Goal: Task Accomplishment & Management: Manage account settings

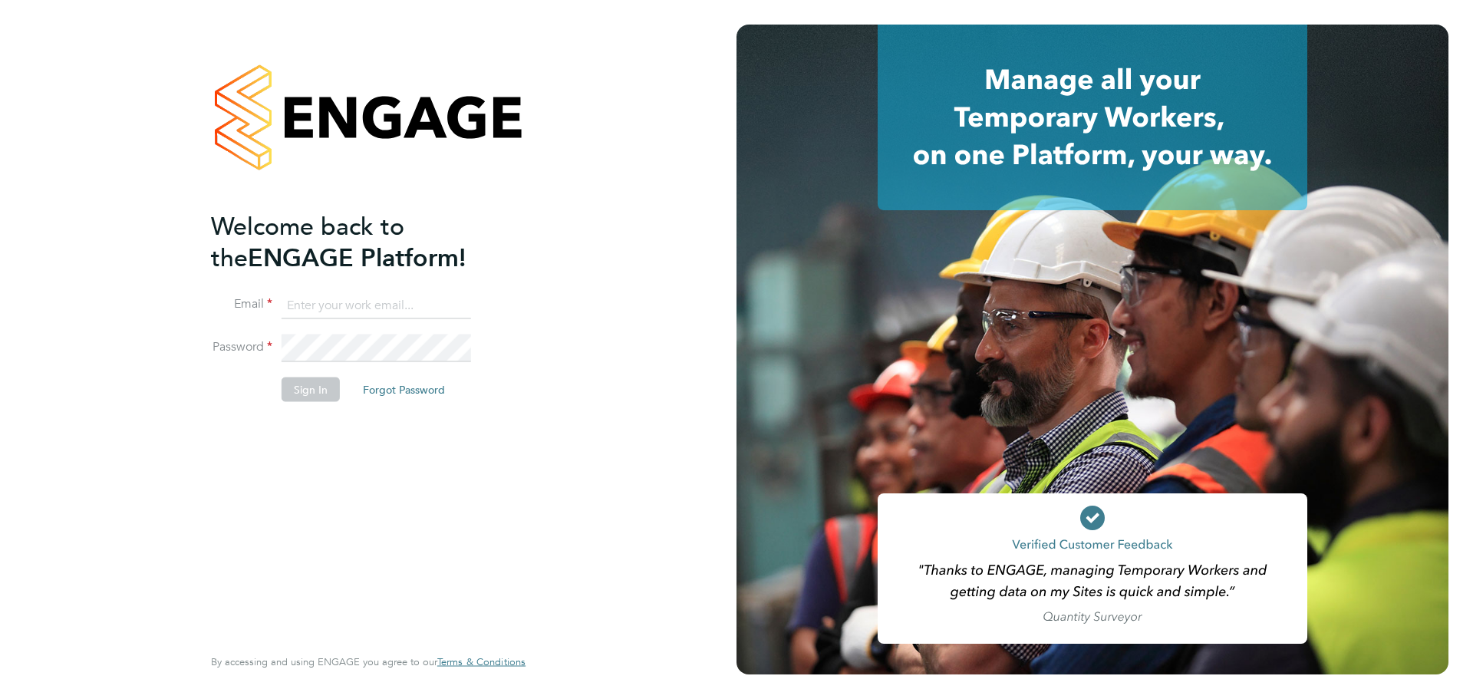
type input "james.farrington@huntereducation.co.uk"
click at [325, 391] on button "Sign In" at bounding box center [311, 389] width 58 height 25
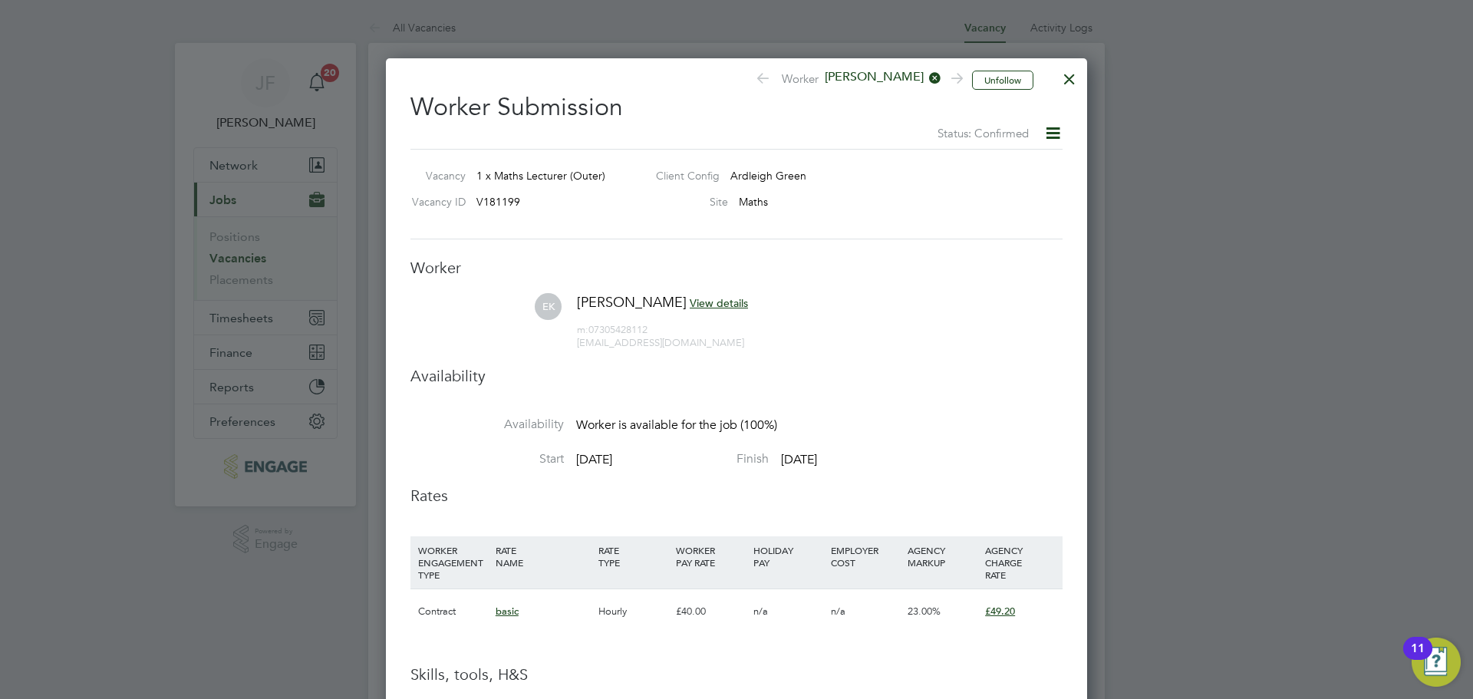
click at [1070, 77] on div at bounding box center [1070, 75] width 28 height 28
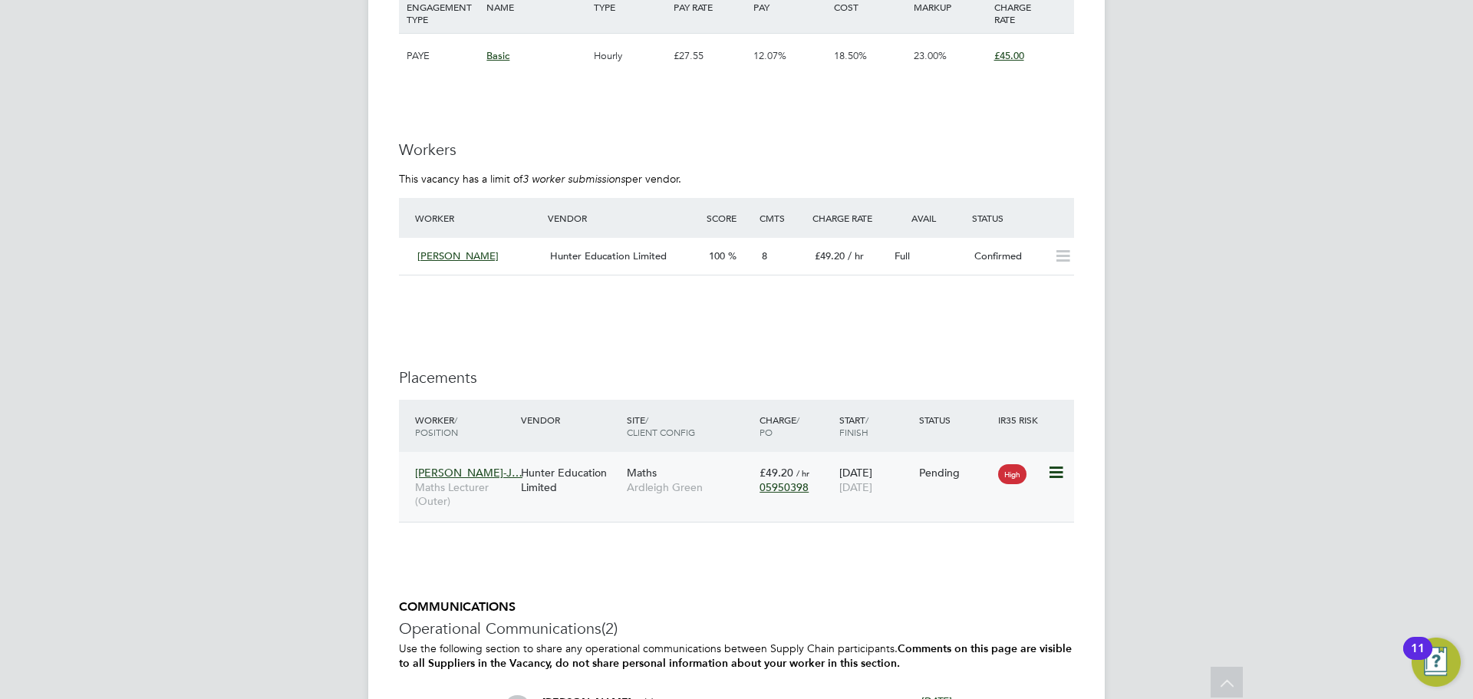
click at [1060, 471] on icon at bounding box center [1054, 472] width 15 height 18
click at [860, 480] on span "[DATE]" at bounding box center [855, 487] width 33 height 14
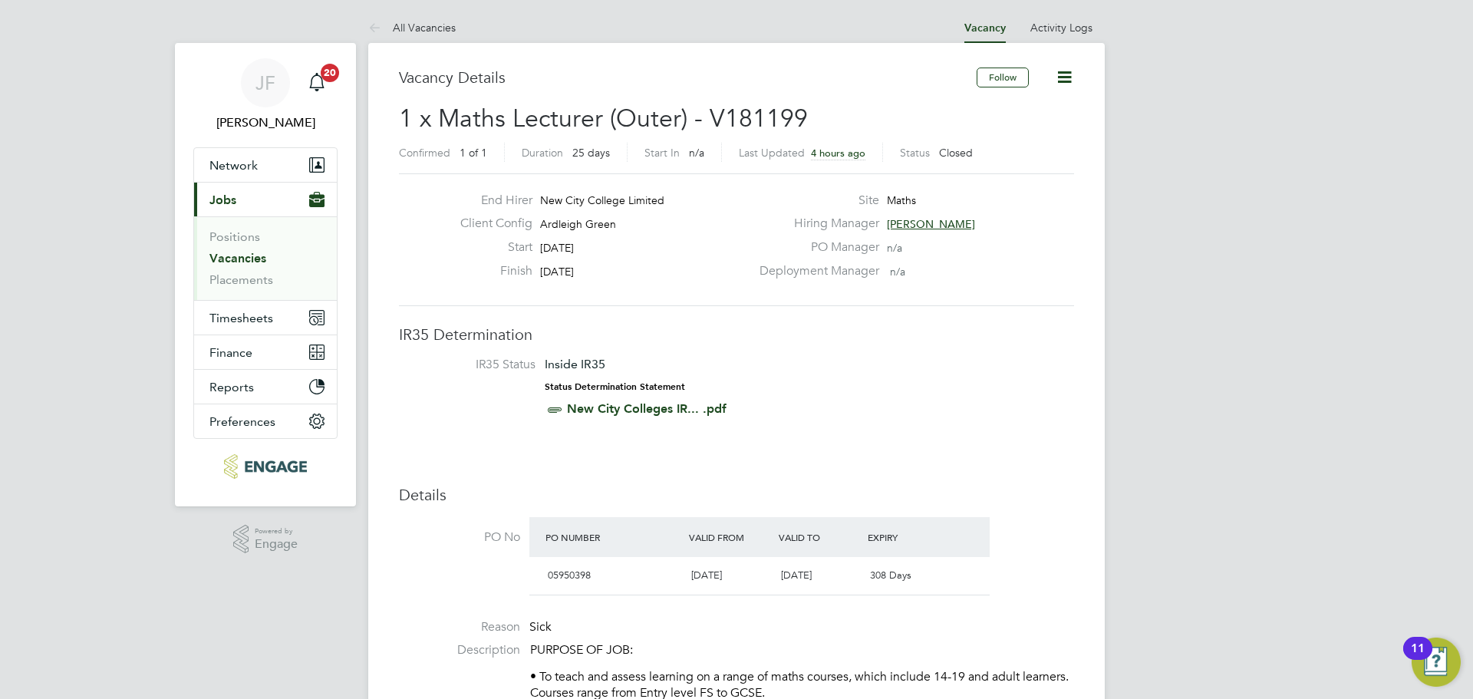
click at [259, 263] on link "Vacancies" at bounding box center [237, 258] width 57 height 15
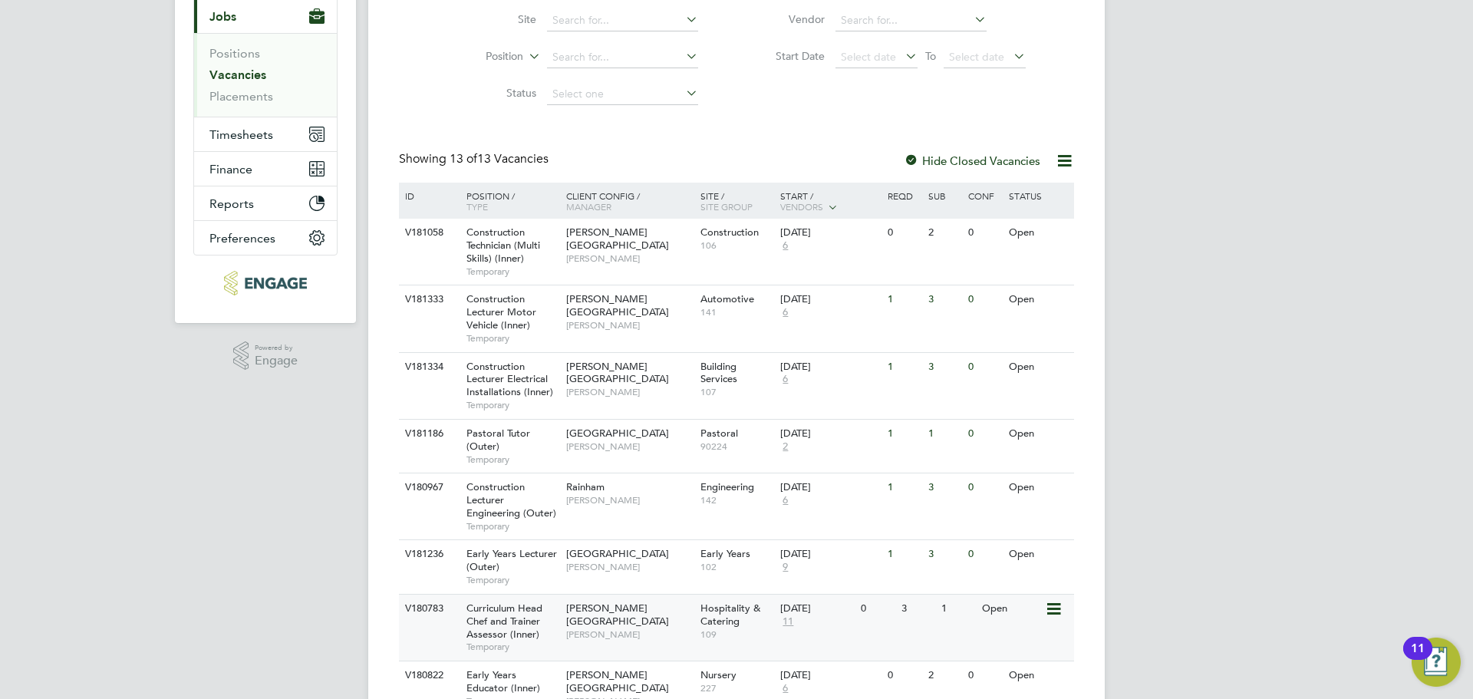
scroll to position [538, 0]
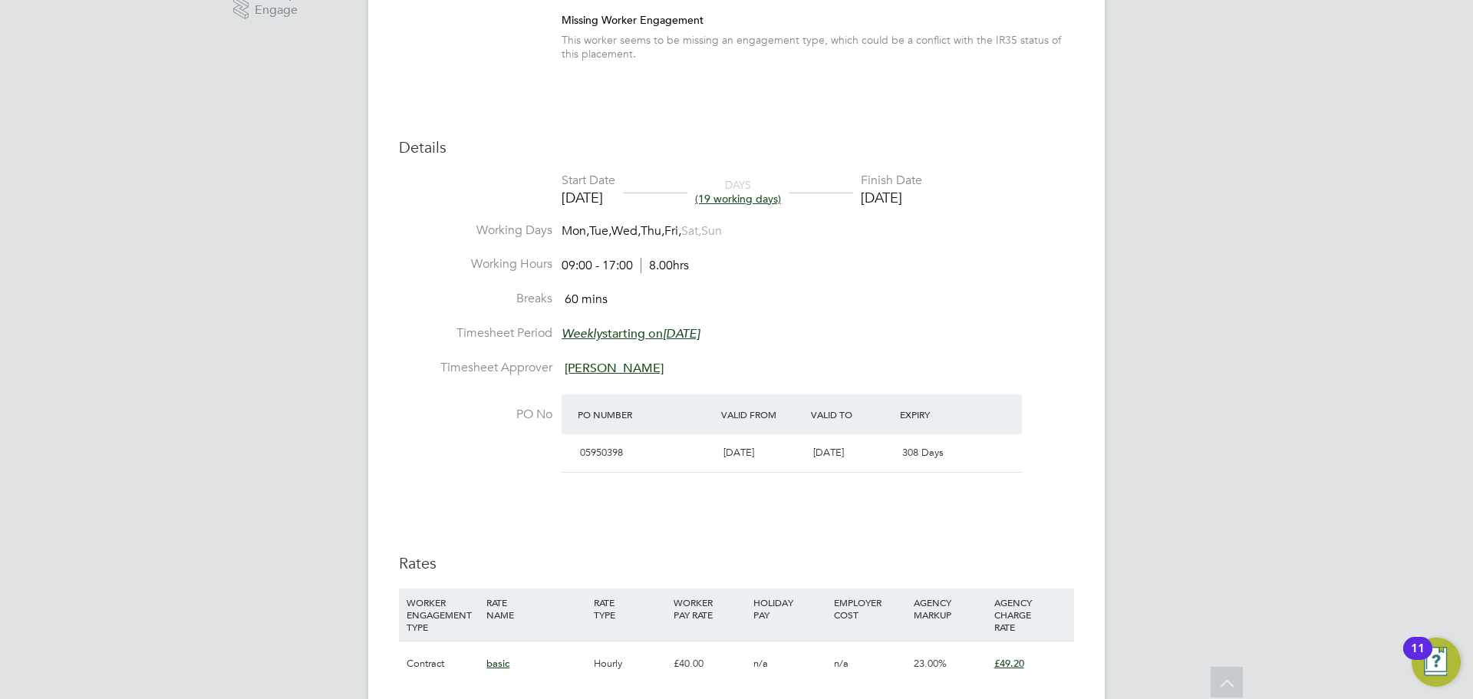
scroll to position [1095, 0]
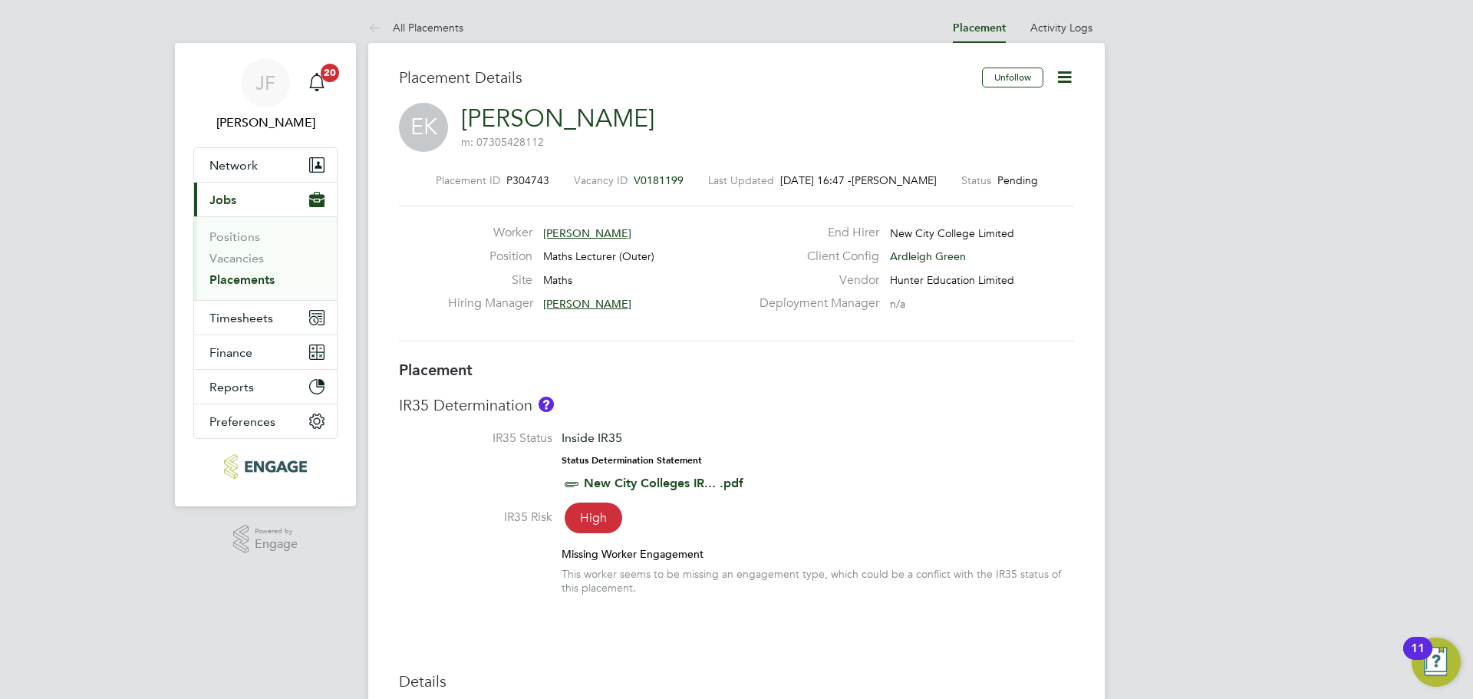
click at [632, 127] on link "[PERSON_NAME]" at bounding box center [557, 119] width 193 height 30
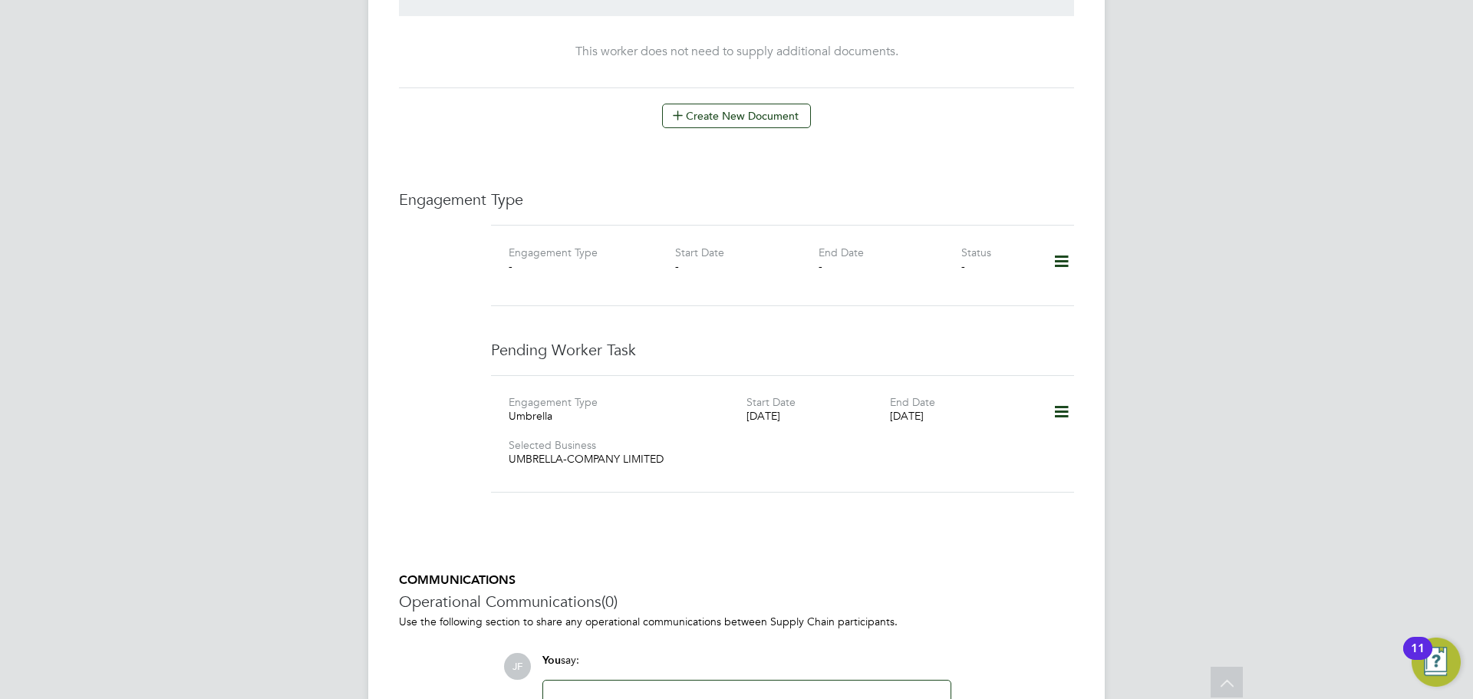
scroll to position [922, 0]
click at [1060, 397] on icon at bounding box center [1061, 412] width 27 height 35
click at [1025, 436] on li "Edit" at bounding box center [1039, 441] width 58 height 21
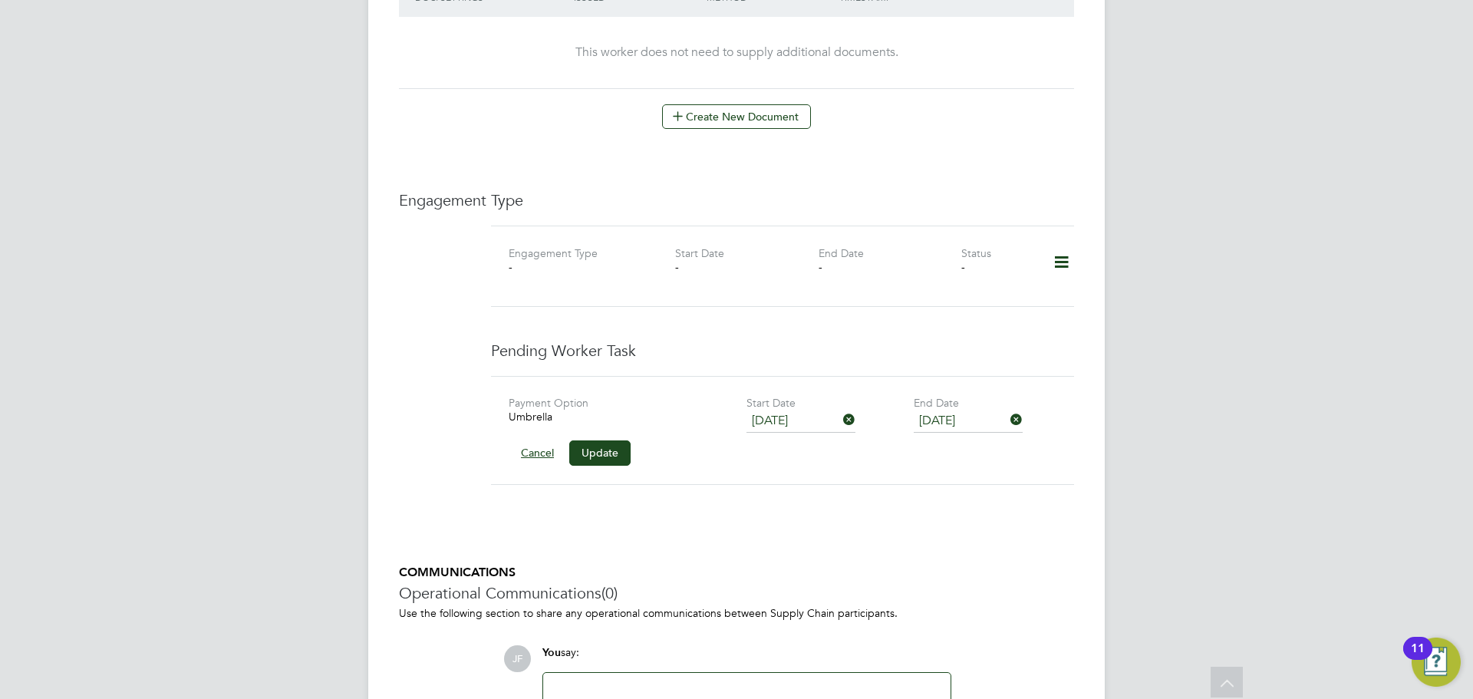
click at [523, 440] on button "Cancel" at bounding box center [538, 452] width 58 height 25
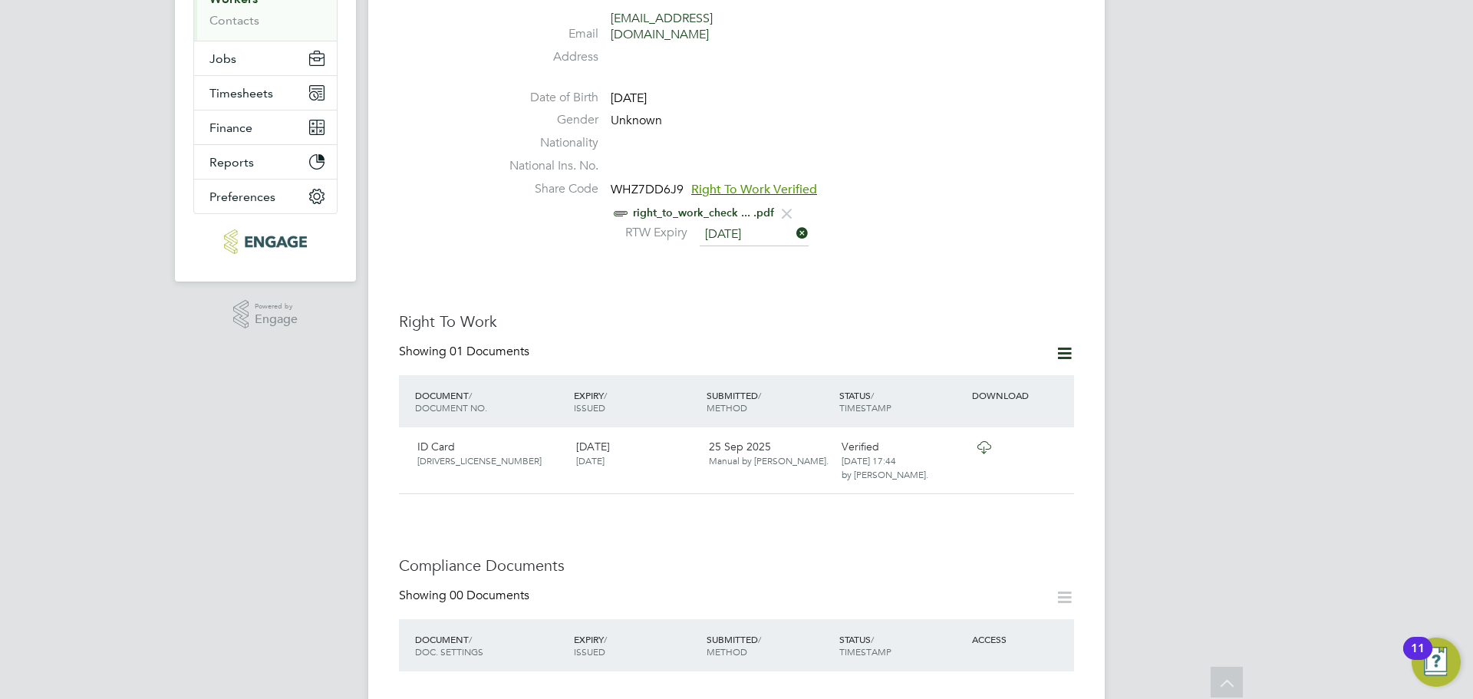
scroll to position [0, 0]
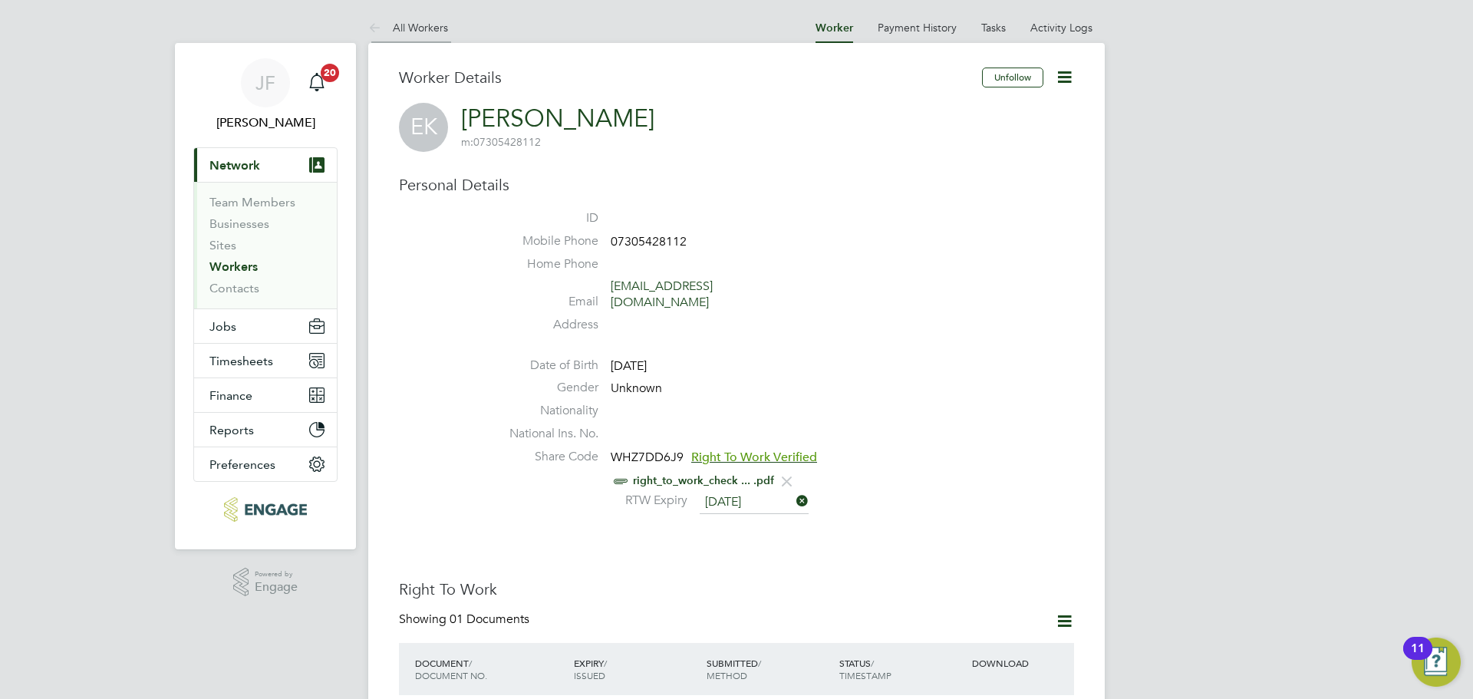
click at [418, 24] on link "All Workers" at bounding box center [408, 28] width 80 height 14
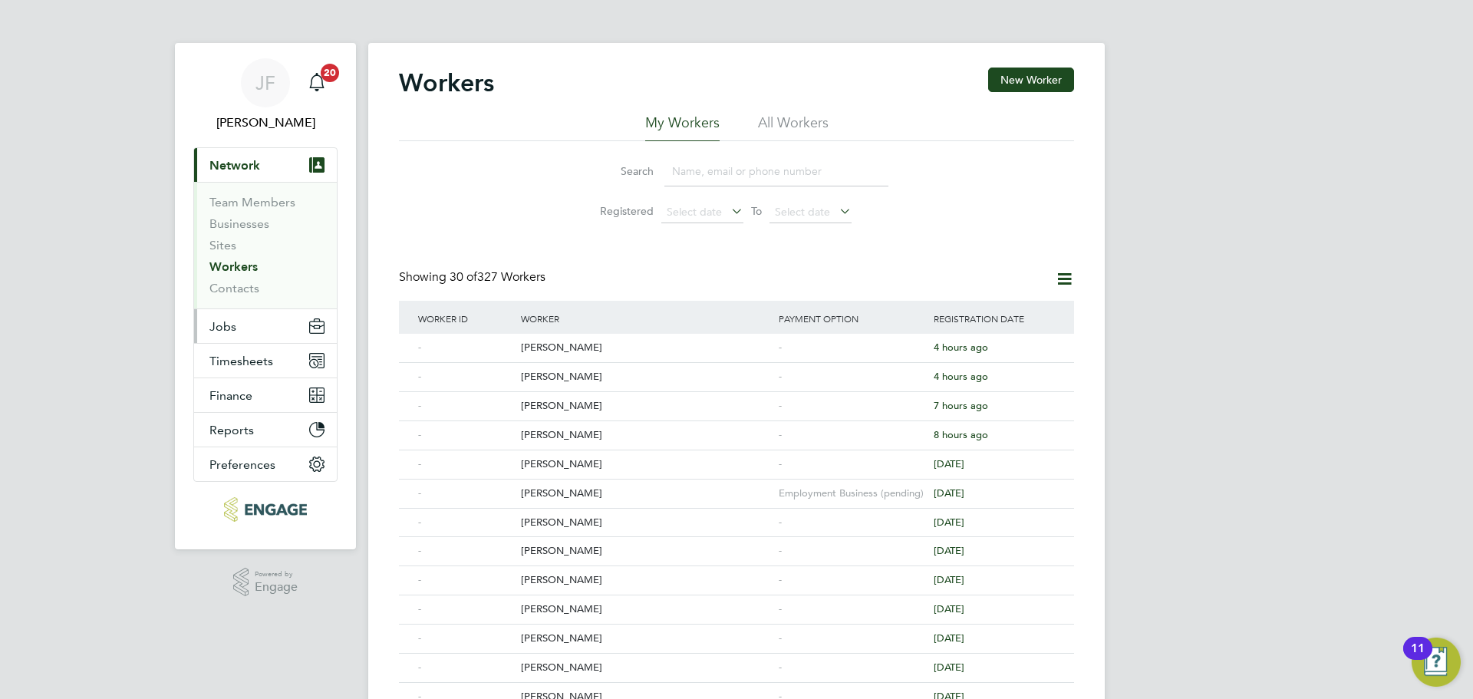
click at [260, 322] on button "Jobs" at bounding box center [265, 326] width 143 height 34
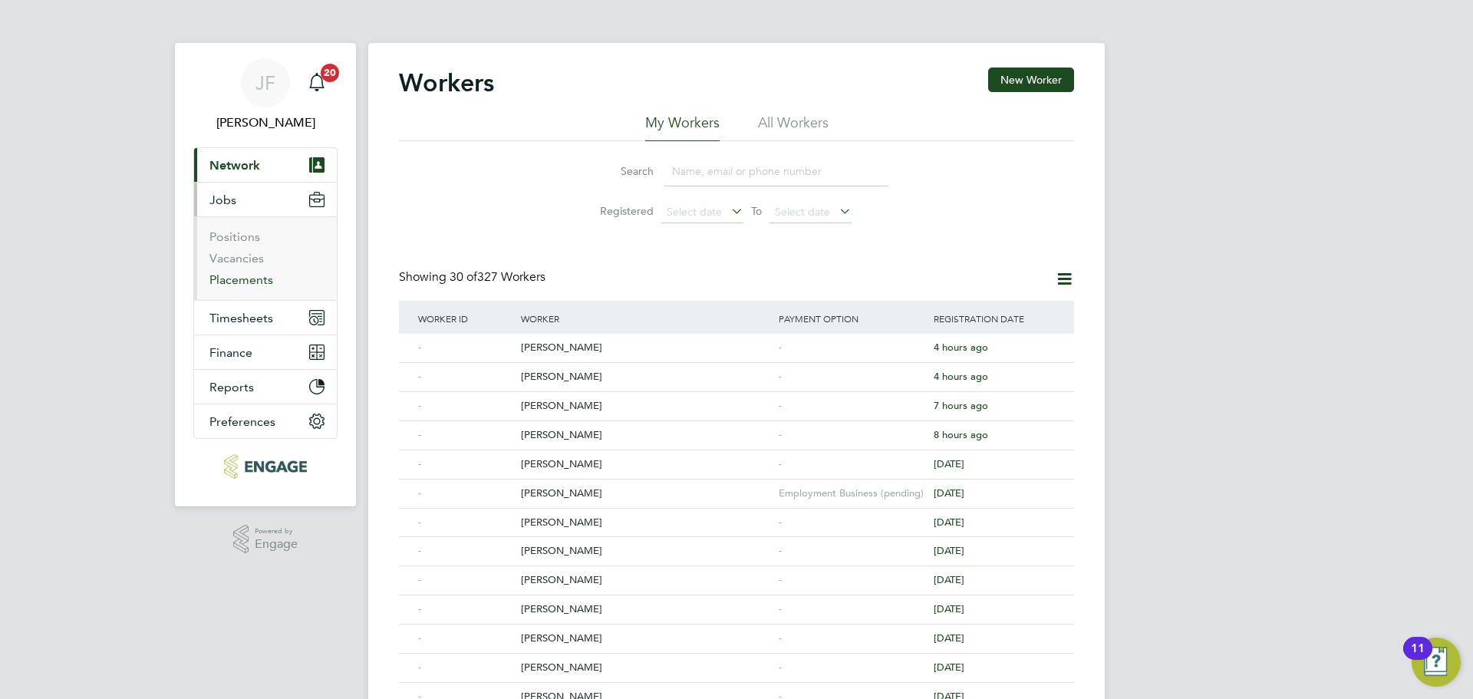
click at [257, 285] on link "Placements" at bounding box center [241, 279] width 64 height 15
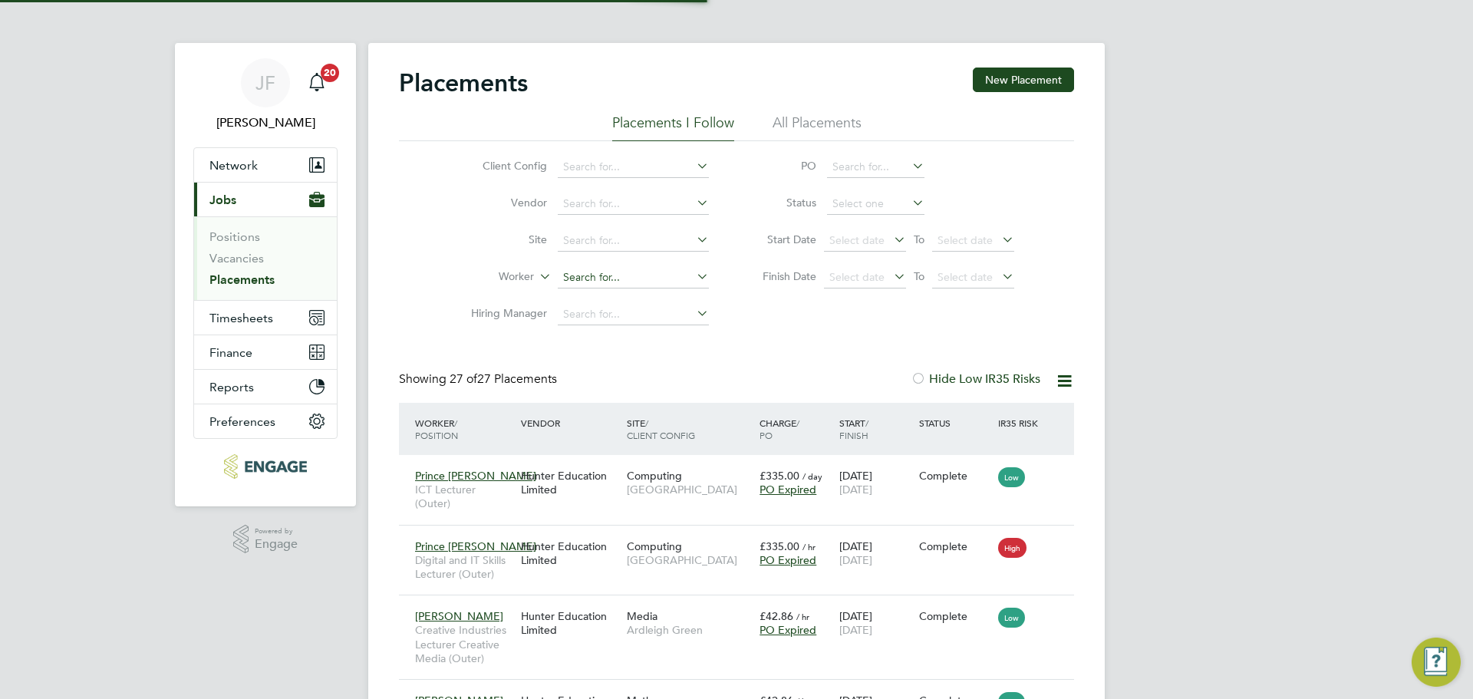
click at [584, 276] on input at bounding box center [633, 277] width 151 height 21
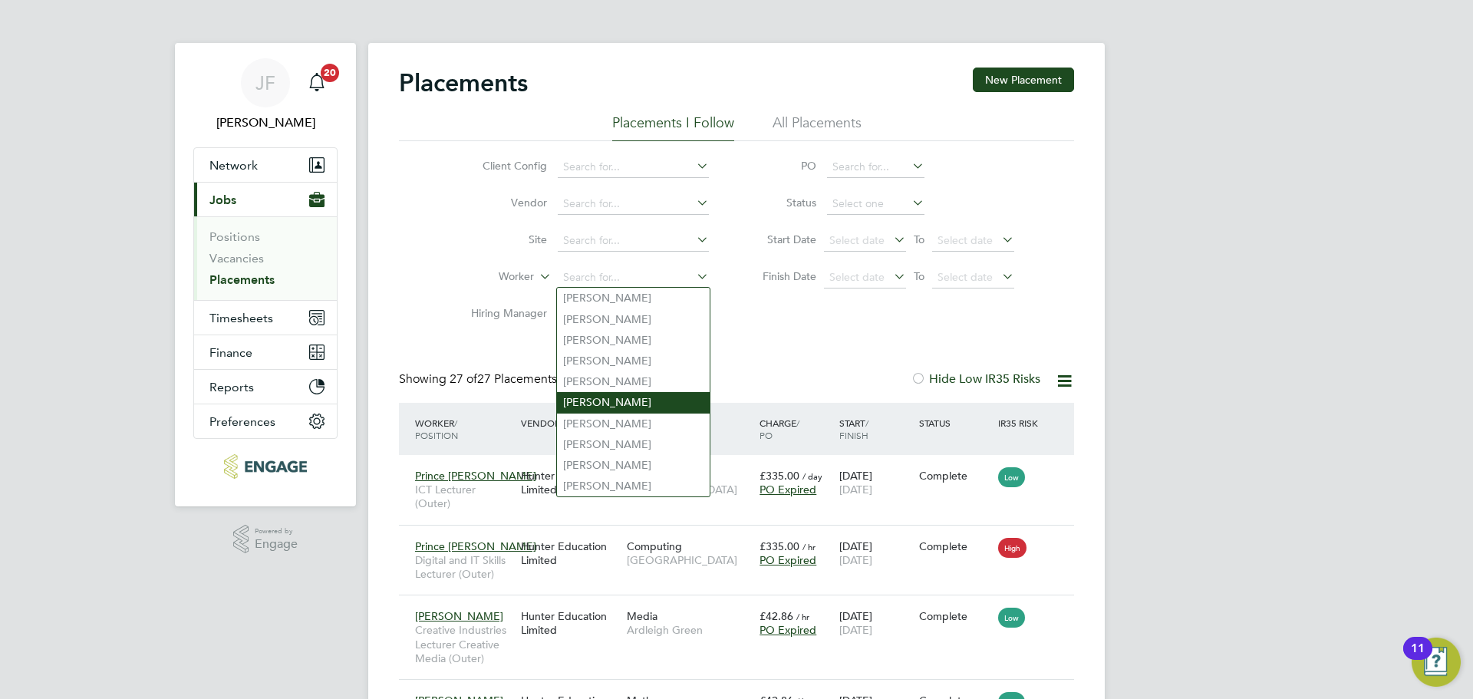
click at [617, 392] on li "[PERSON_NAME]" at bounding box center [633, 402] width 153 height 21
type input "[PERSON_NAME]"
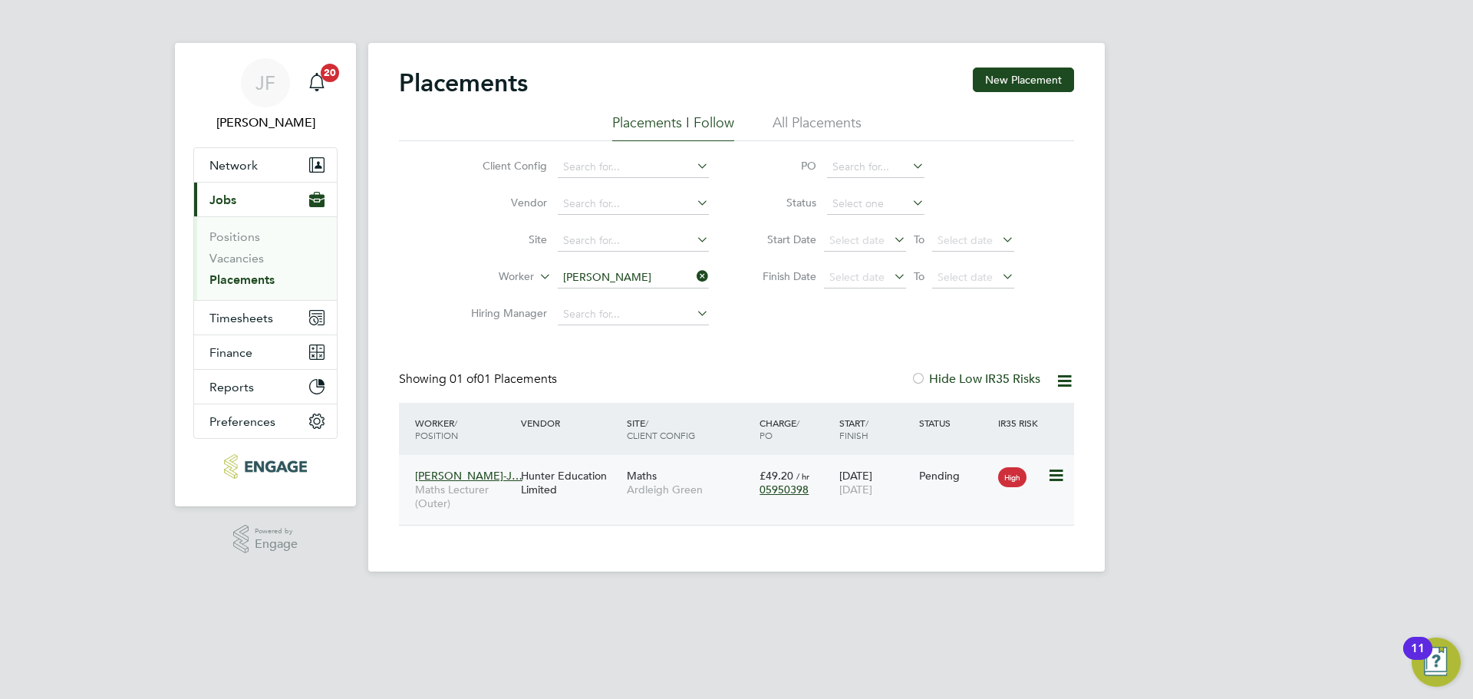
click at [645, 496] on span "Ardleigh Green" at bounding box center [689, 490] width 125 height 14
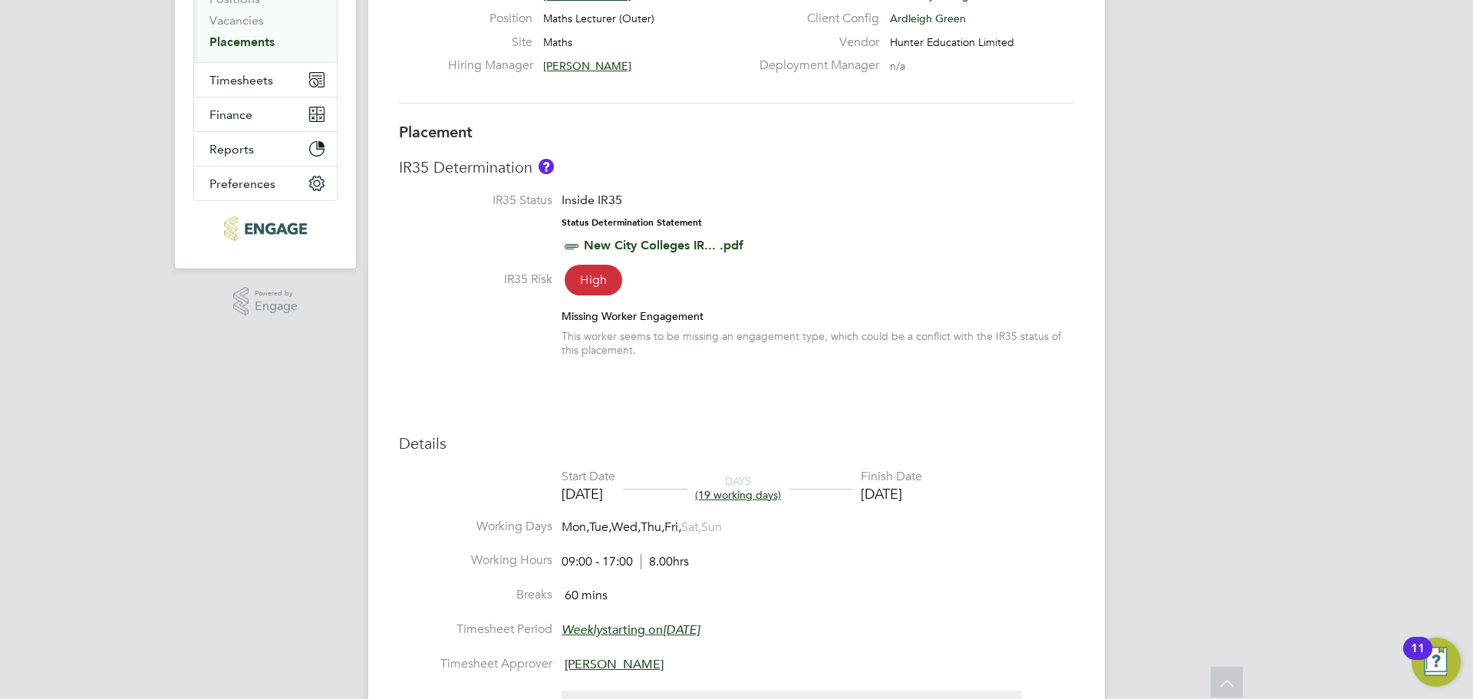
scroll to position [239, 0]
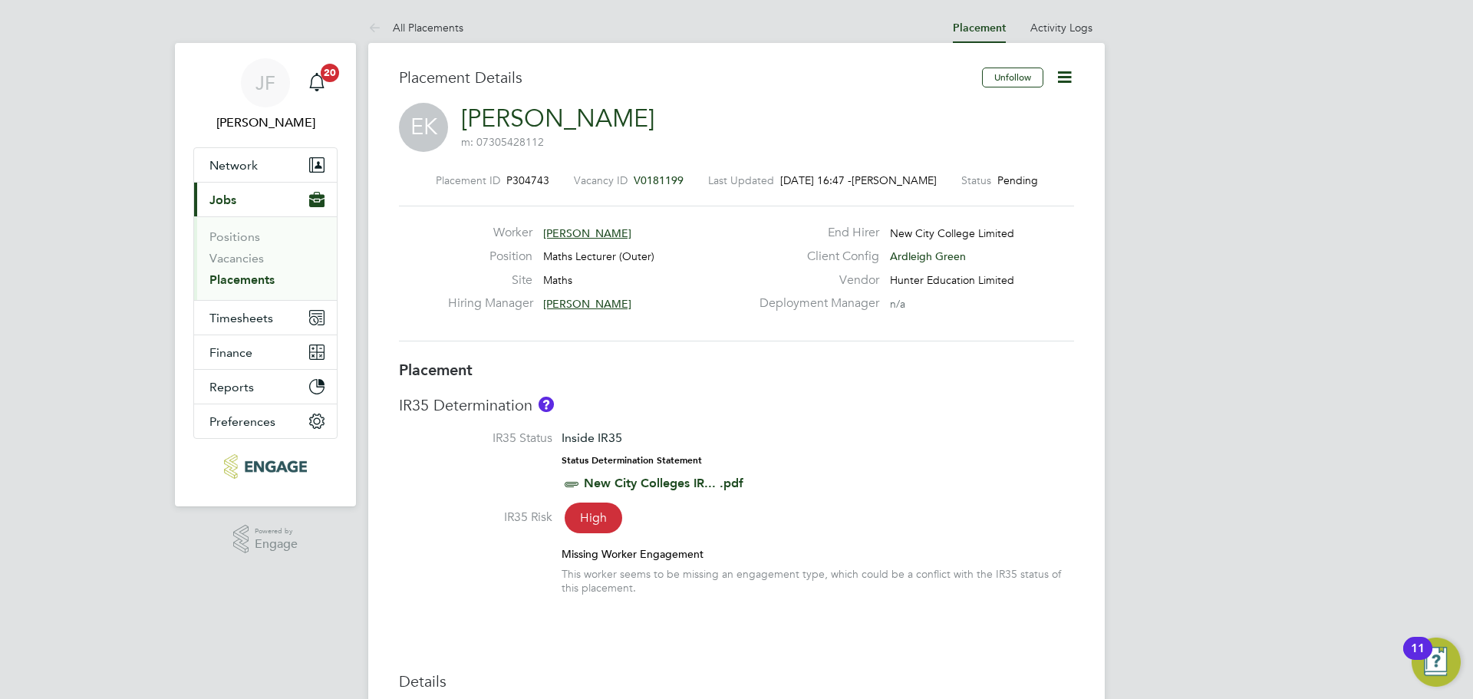
click at [1072, 74] on icon at bounding box center [1064, 77] width 19 height 19
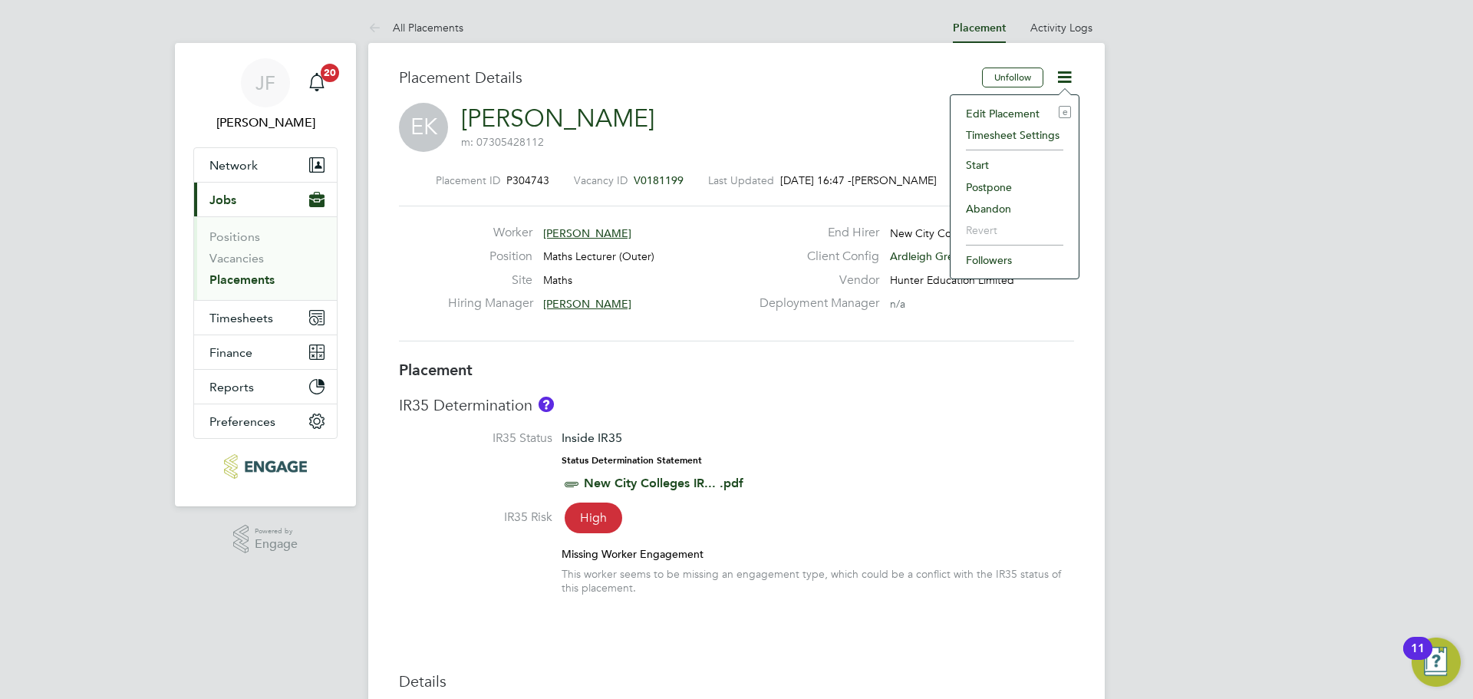
click at [1027, 157] on li "Start" at bounding box center [1014, 164] width 113 height 21
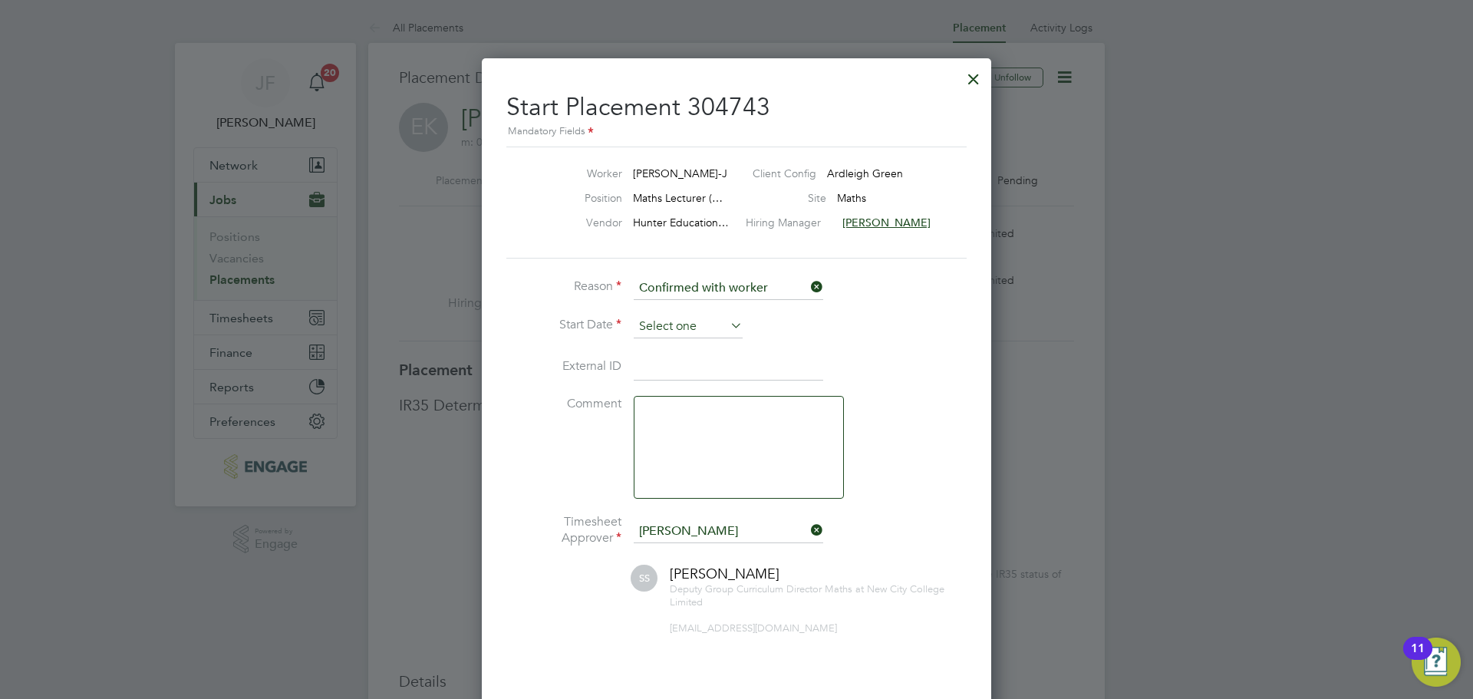
click at [707, 318] on input at bounding box center [688, 326] width 109 height 23
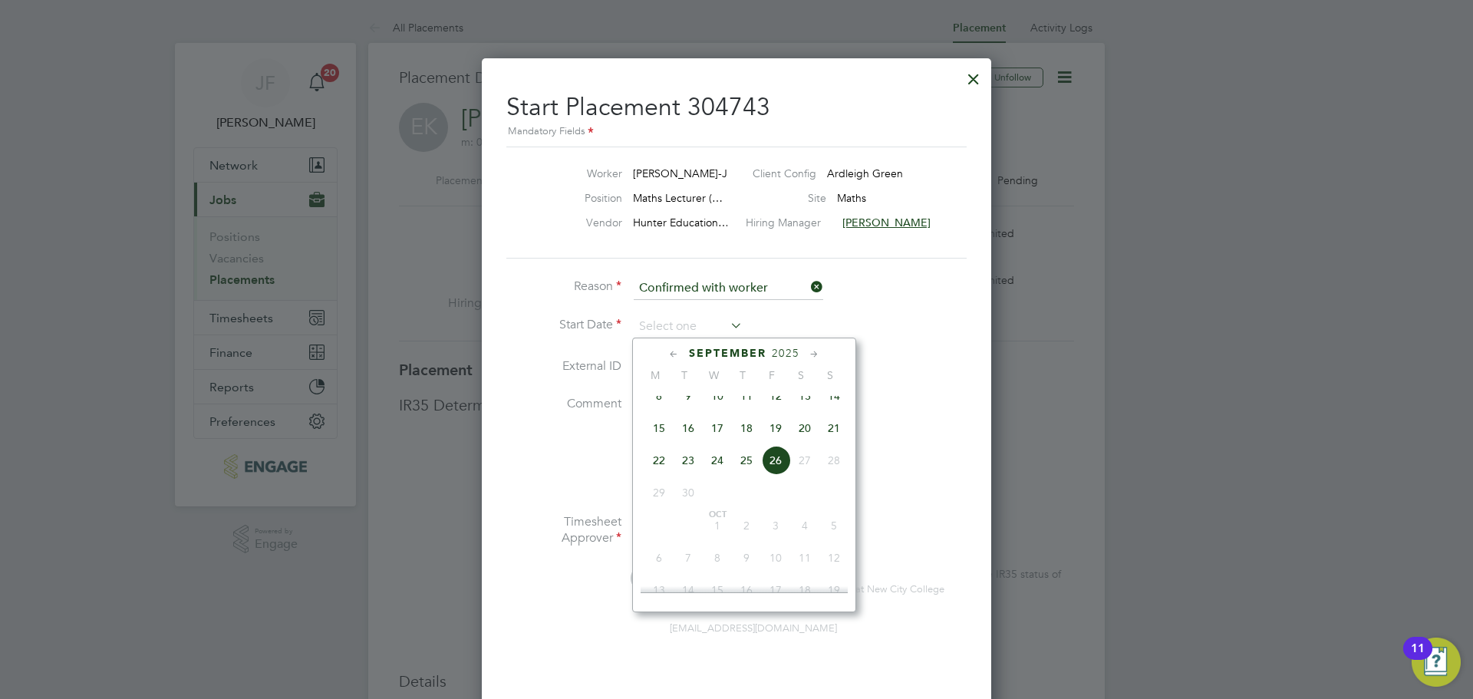
click at [922, 298] on li "Reason Confirmed with worker" at bounding box center [736, 296] width 460 height 38
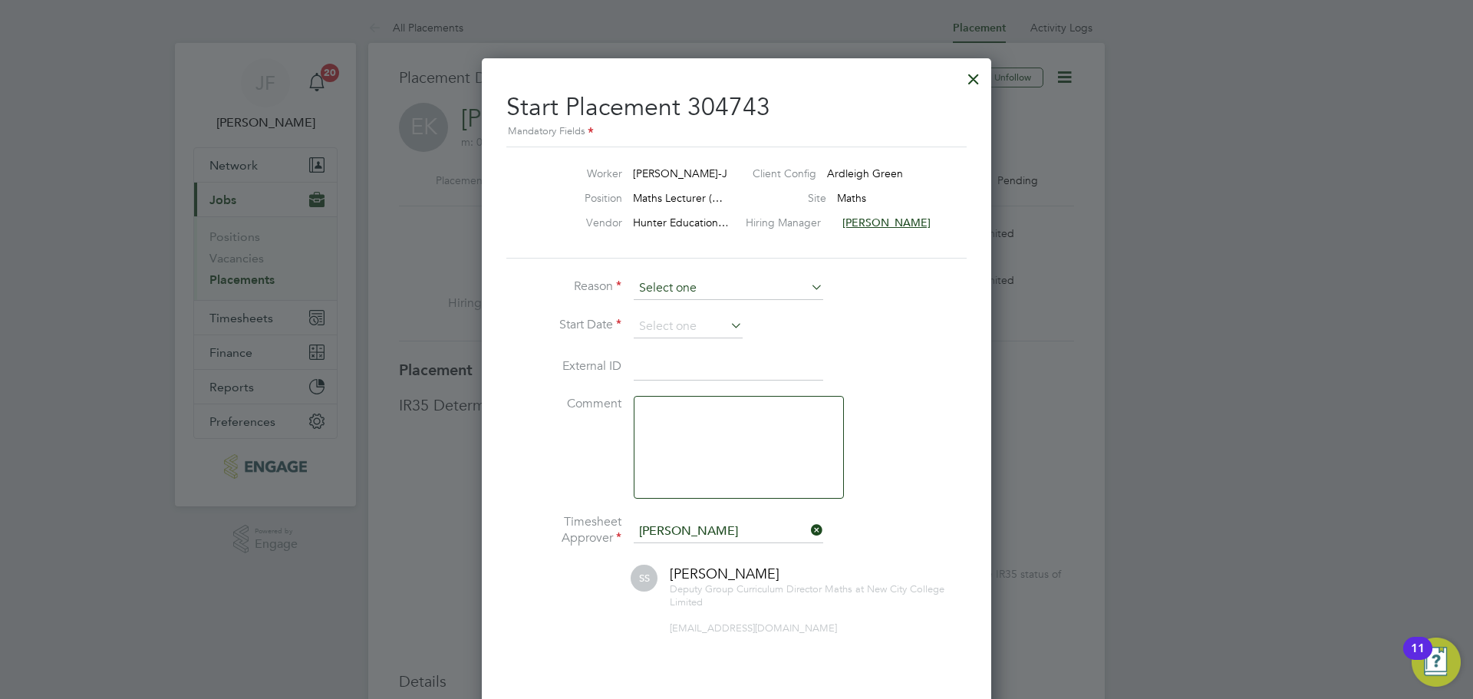
click at [790, 289] on input at bounding box center [729, 288] width 190 height 23
click at [983, 78] on div at bounding box center [974, 75] width 28 height 28
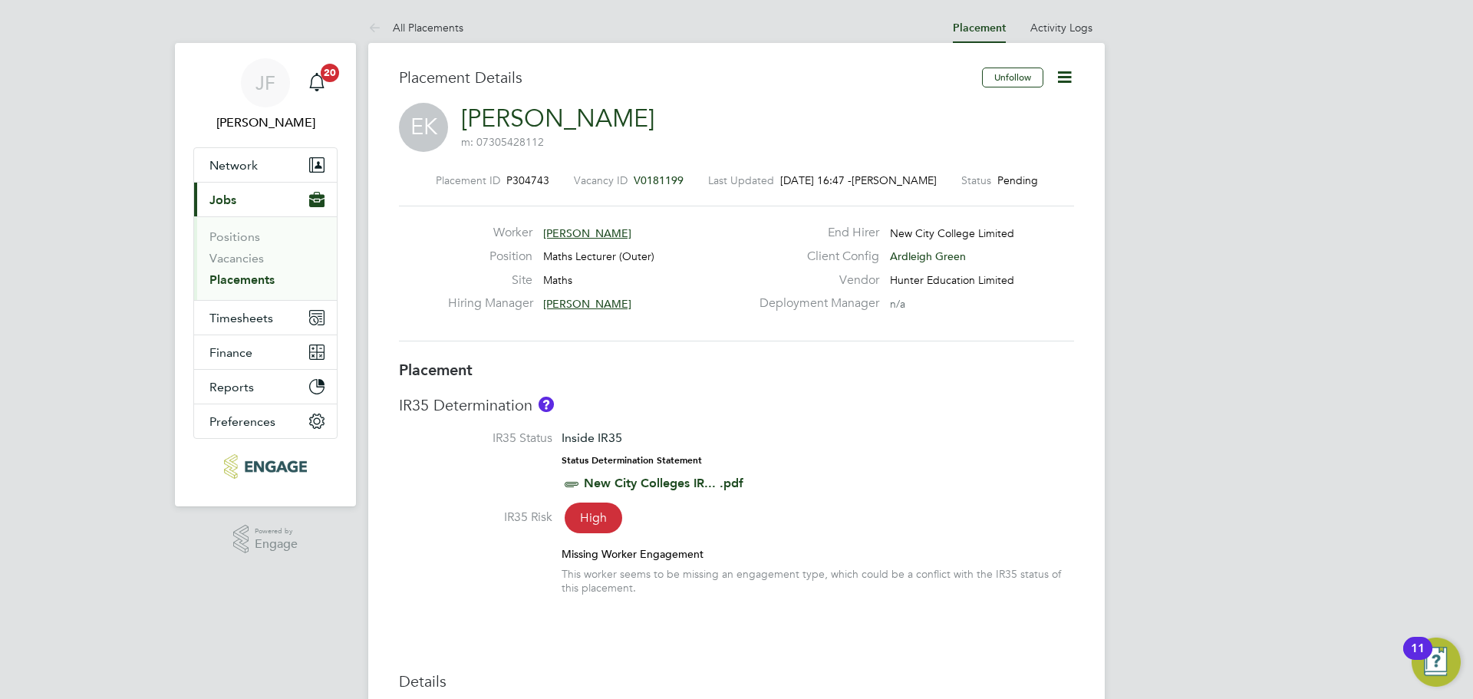
click at [570, 117] on link "[PERSON_NAME]" at bounding box center [557, 119] width 193 height 30
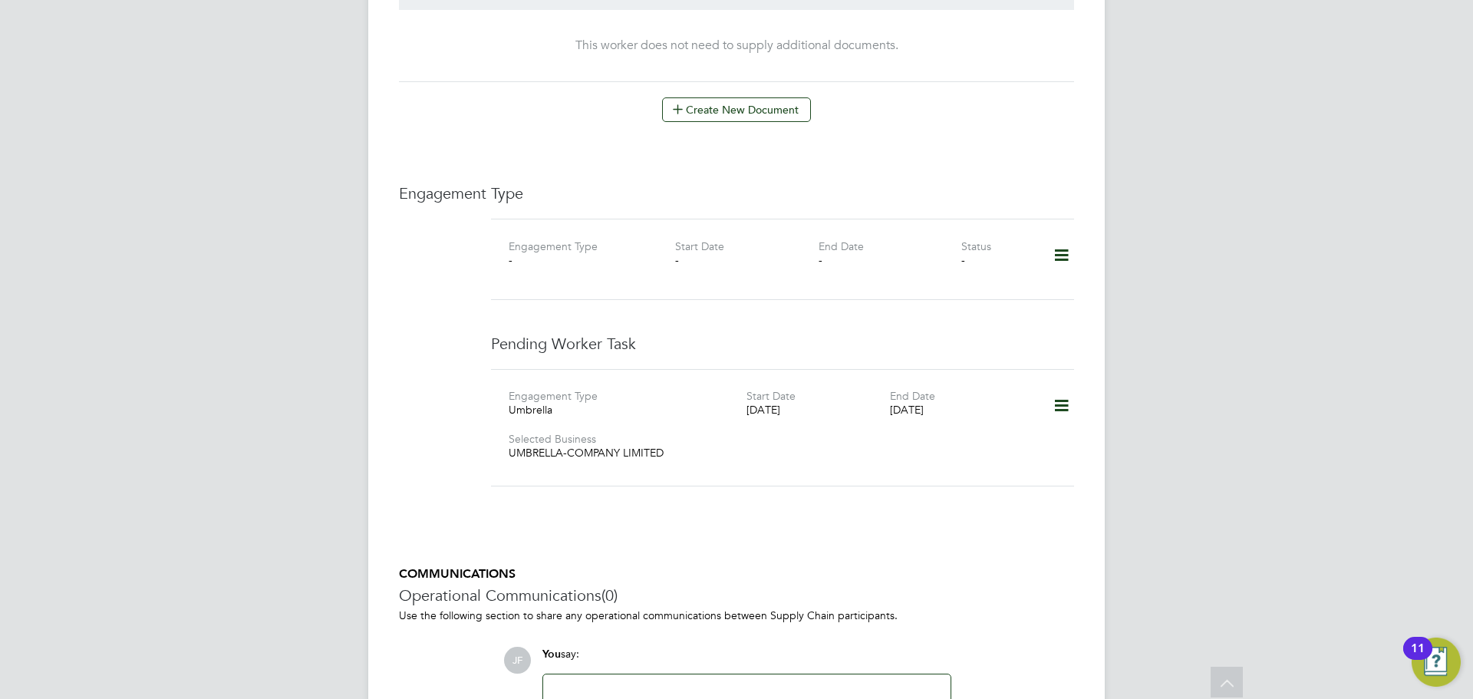
scroll to position [982, 0]
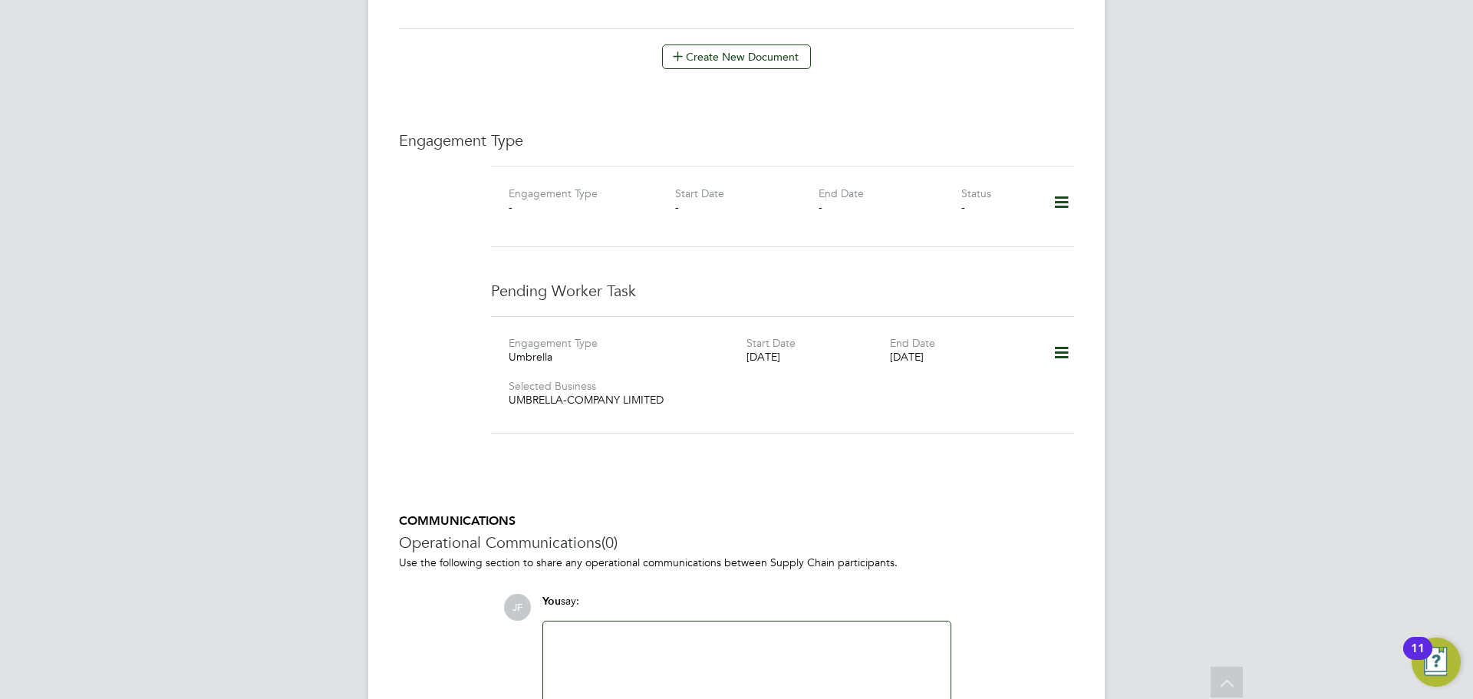
click at [1054, 337] on icon at bounding box center [1061, 352] width 27 height 35
click at [1044, 402] on li "Delete" at bounding box center [1039, 403] width 58 height 21
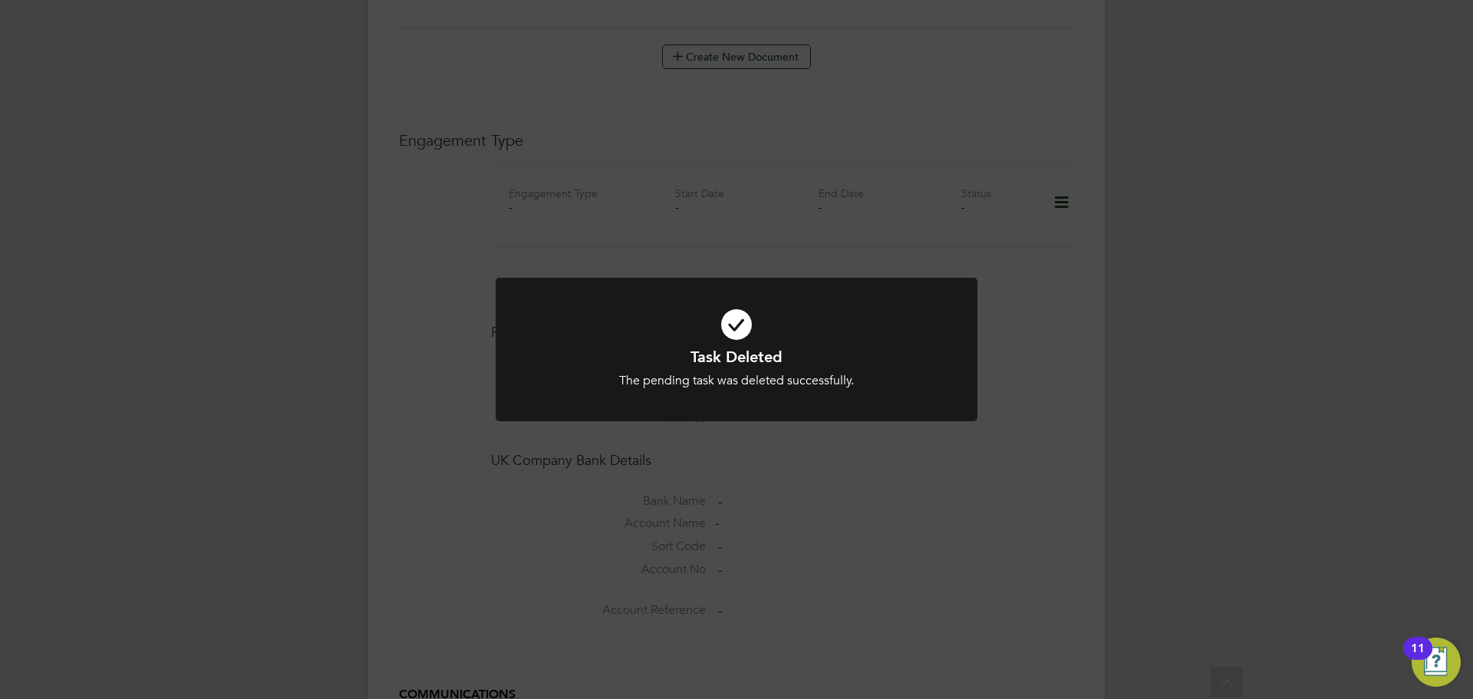
click at [794, 460] on div "Task Deleted The pending task was deleted successfully. Cancel Okay" at bounding box center [736, 349] width 1473 height 699
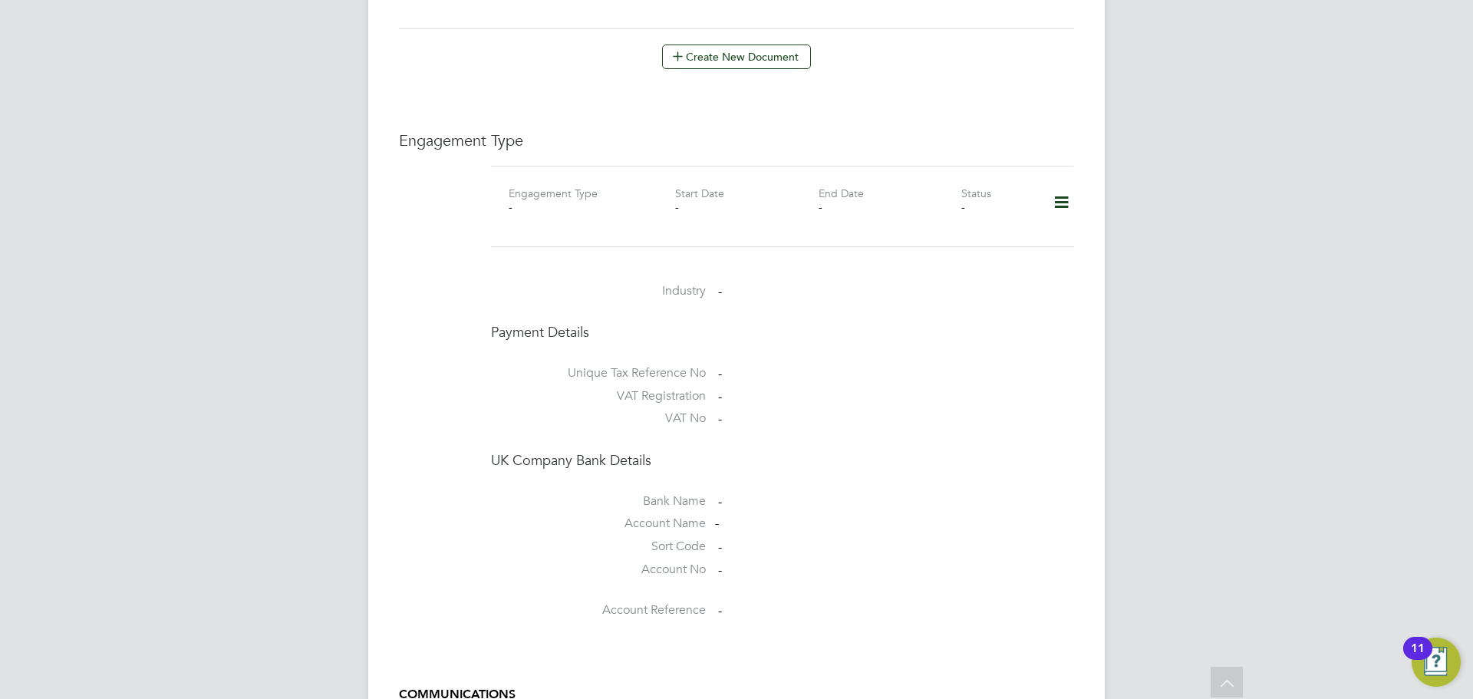
click at [1051, 193] on icon at bounding box center [1061, 202] width 27 height 35
click at [984, 249] on li "Add Engagement Type" at bounding box center [982, 252] width 174 height 21
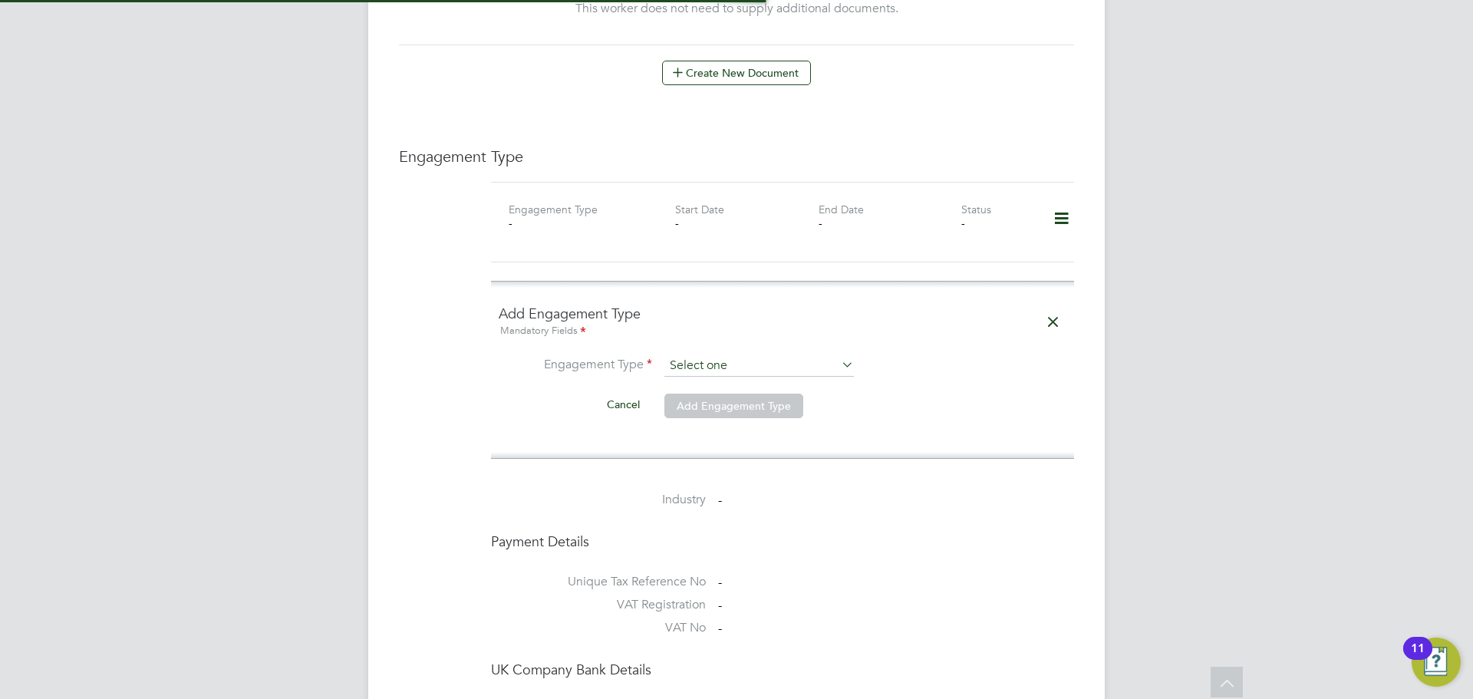
click at [745, 355] on input at bounding box center [760, 365] width 190 height 21
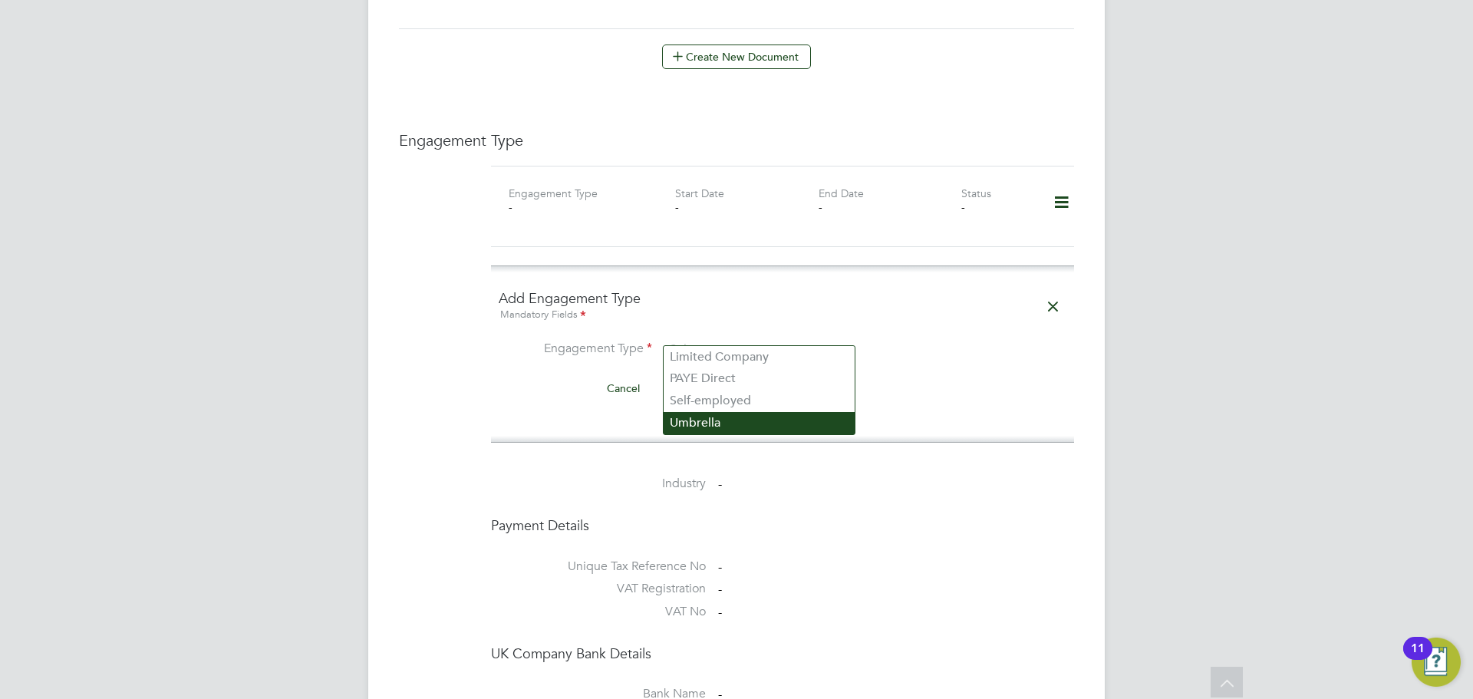
click at [716, 415] on li "Umbrella" at bounding box center [759, 423] width 191 height 22
type input "Umbrella"
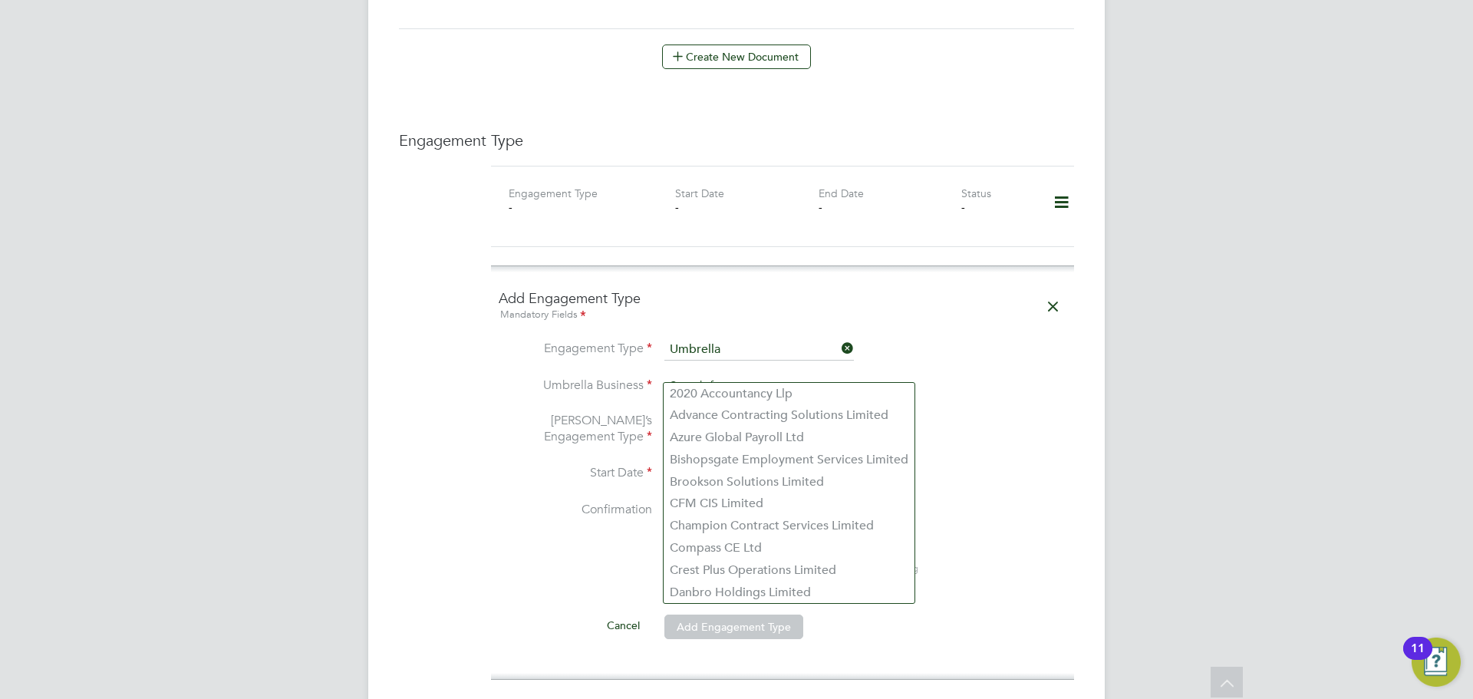
click at [735, 376] on input at bounding box center [760, 386] width 190 height 21
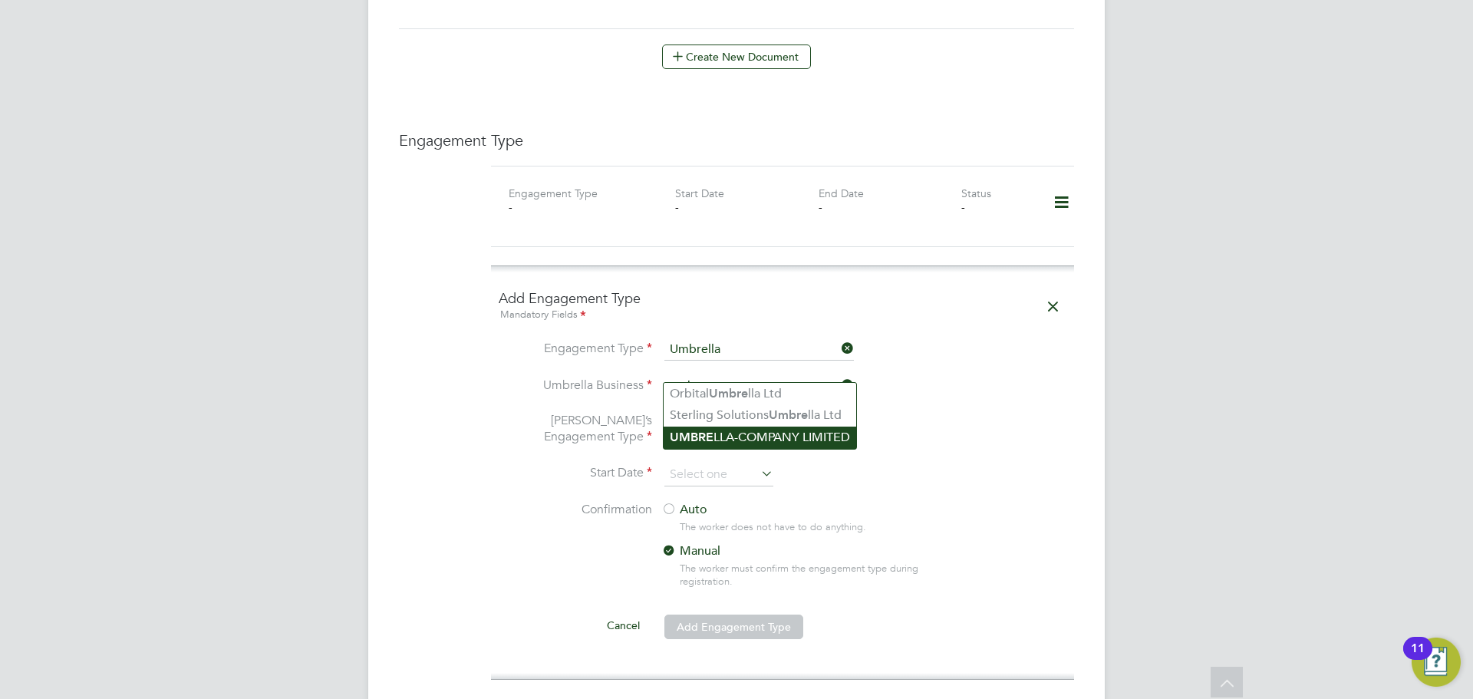
click at [747, 432] on li "UMBRE LLA-COMPANY LIMITED" at bounding box center [760, 438] width 193 height 22
type input "UMBRELLA-COMPANY LIMITED"
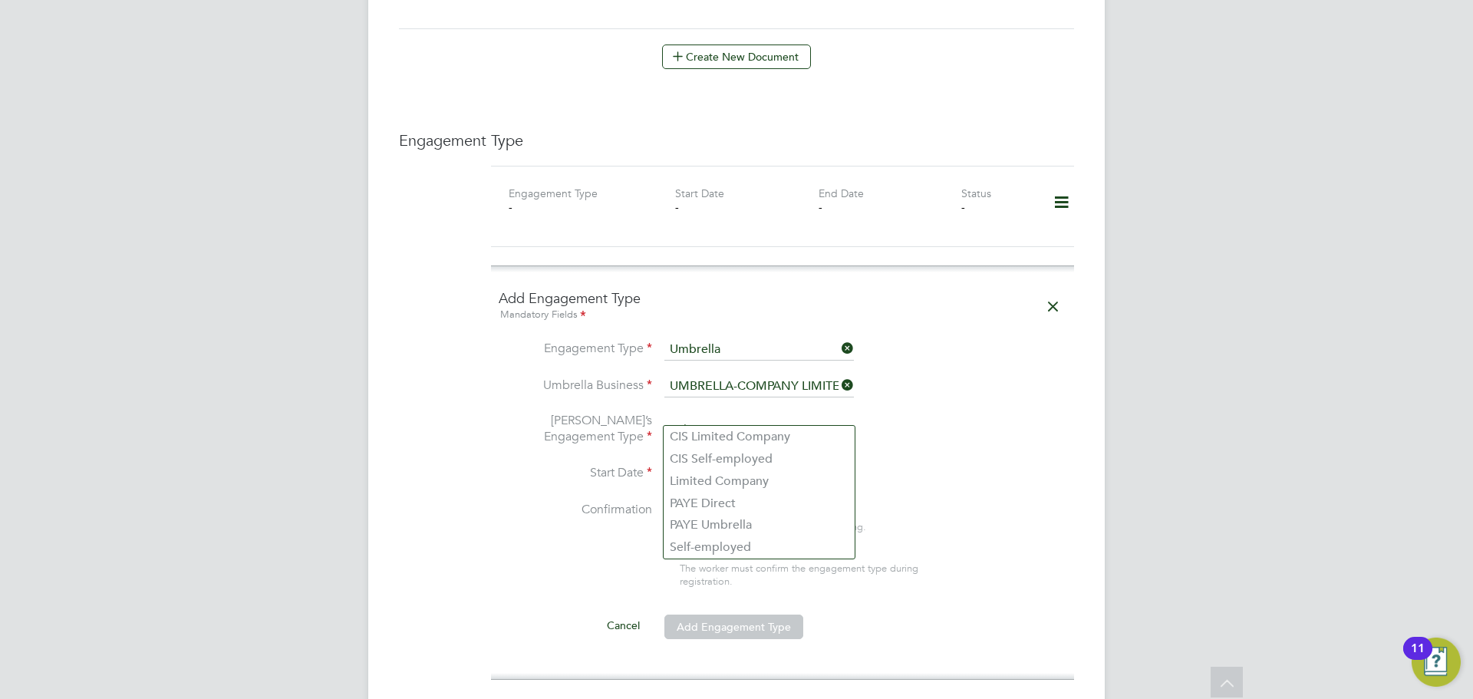
click at [734, 420] on input at bounding box center [760, 430] width 190 height 21
click at [740, 529] on div "All Workers Worker Payment History Tasks Activity Logs Worker Payment History T…" at bounding box center [736, 215] width 737 height 2370
click at [731, 420] on input at bounding box center [760, 430] width 190 height 21
click at [740, 522] on li "PAYE Umbrella" at bounding box center [759, 525] width 191 height 22
type input "PAYE Umbrella"
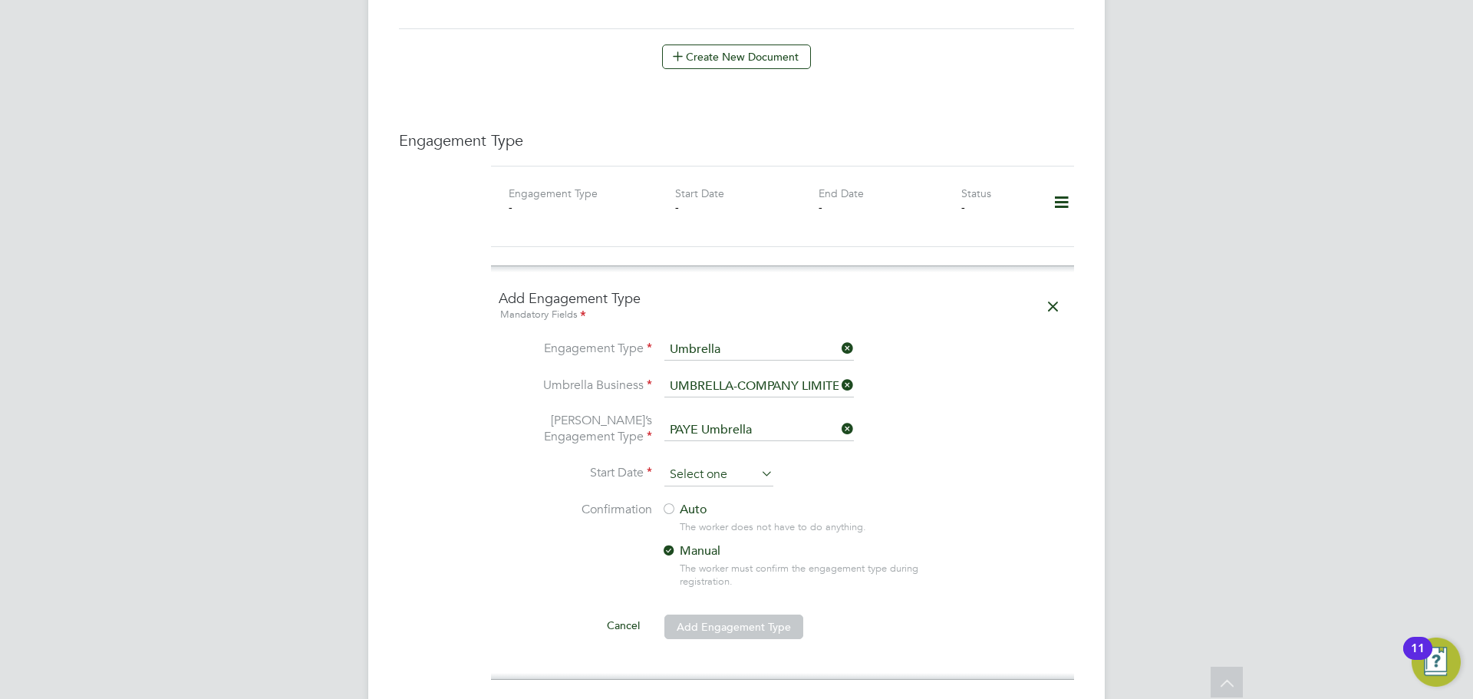
click at [728, 463] on input at bounding box center [719, 474] width 109 height 23
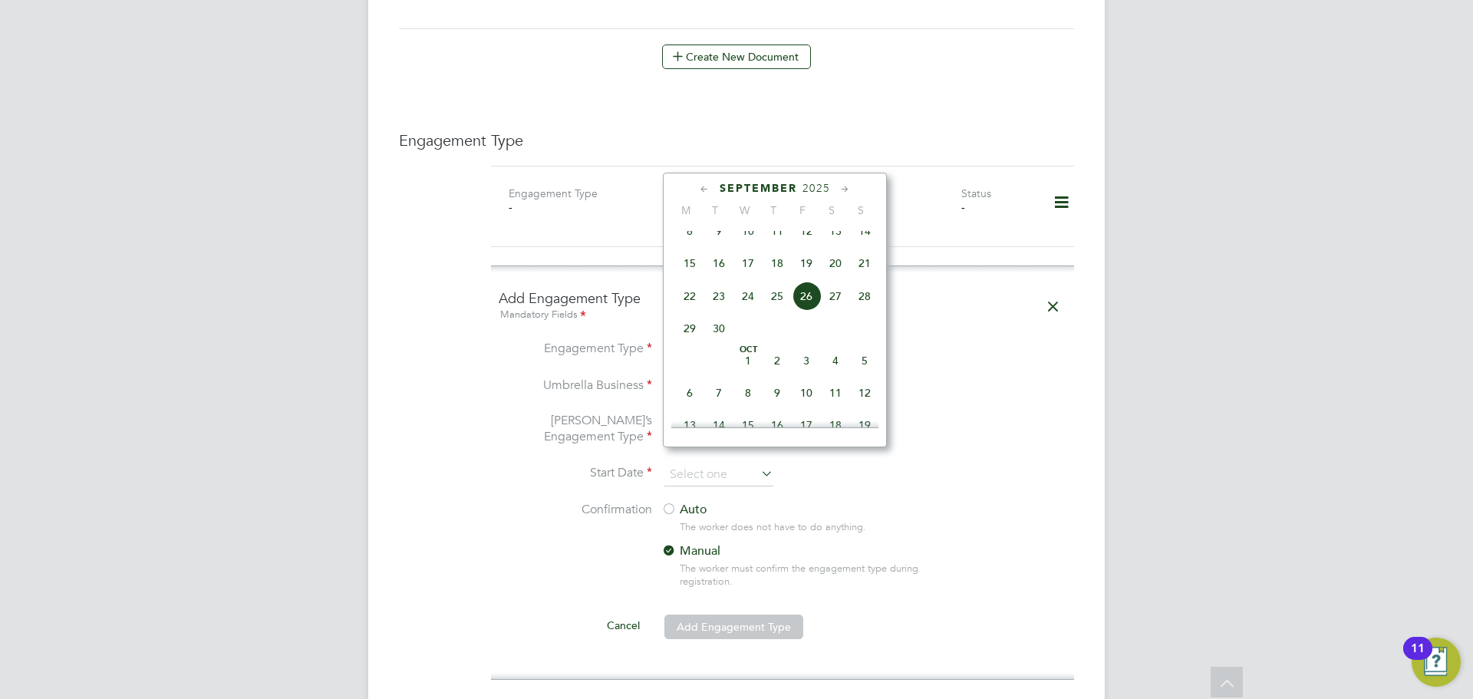
click at [862, 308] on span "28" at bounding box center [864, 296] width 29 height 29
type input "[DATE]"
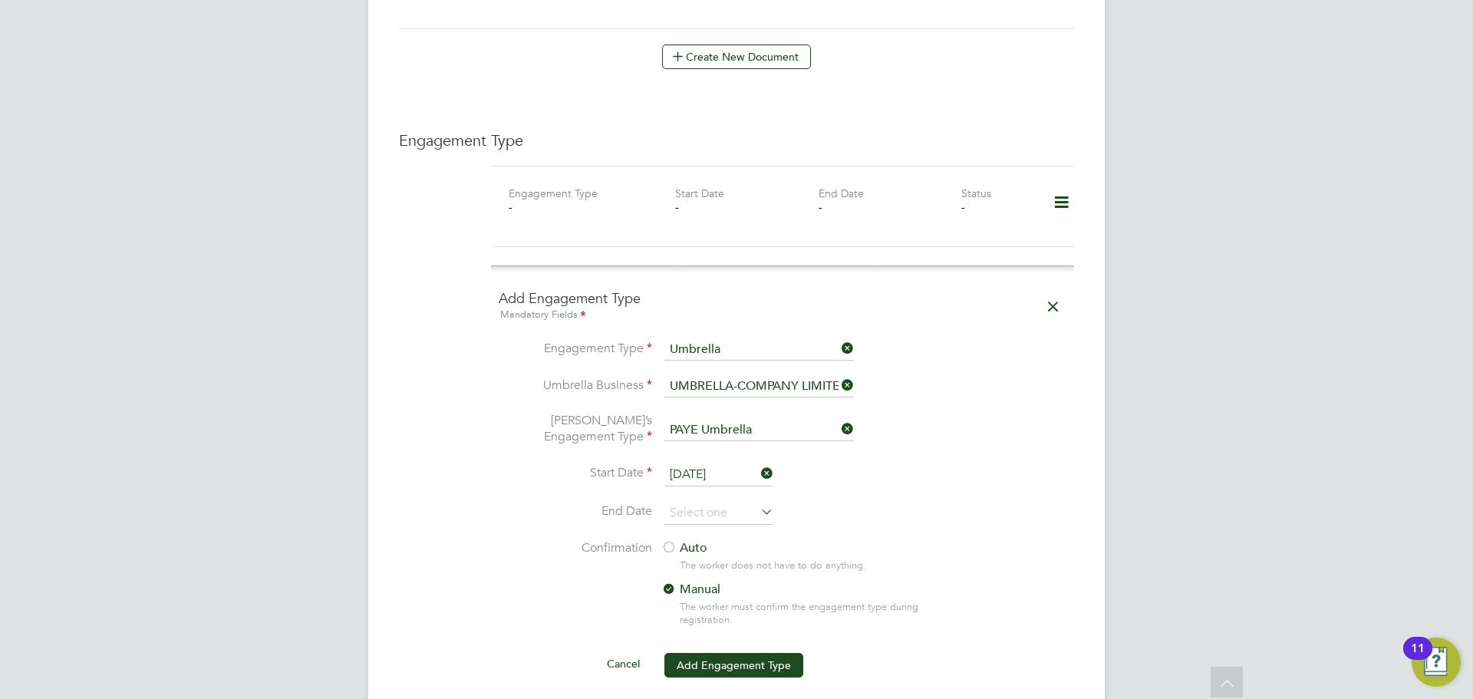
click at [693, 540] on label "Auto" at bounding box center [799, 548] width 276 height 16
click at [742, 653] on button "Add Engagement Type" at bounding box center [734, 665] width 139 height 25
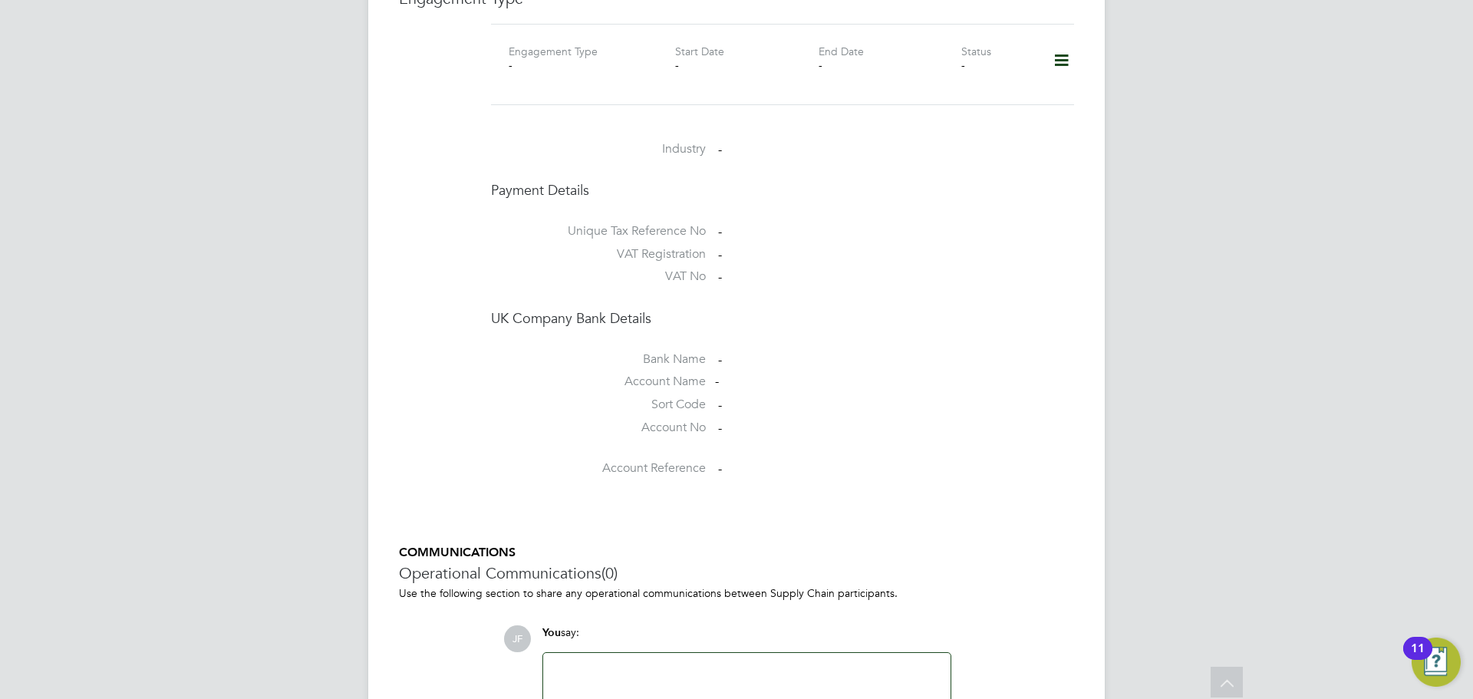
scroll to position [1126, 0]
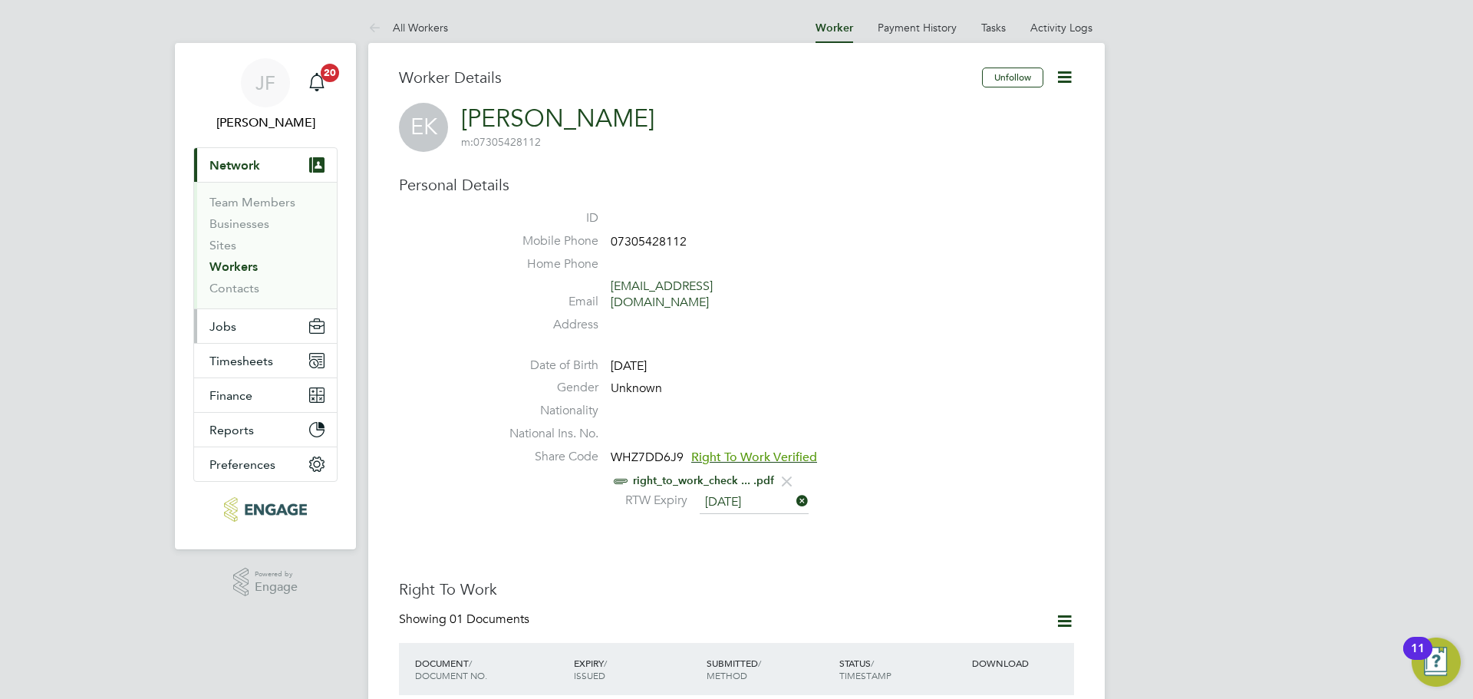
click at [243, 325] on button "Jobs" at bounding box center [265, 326] width 143 height 34
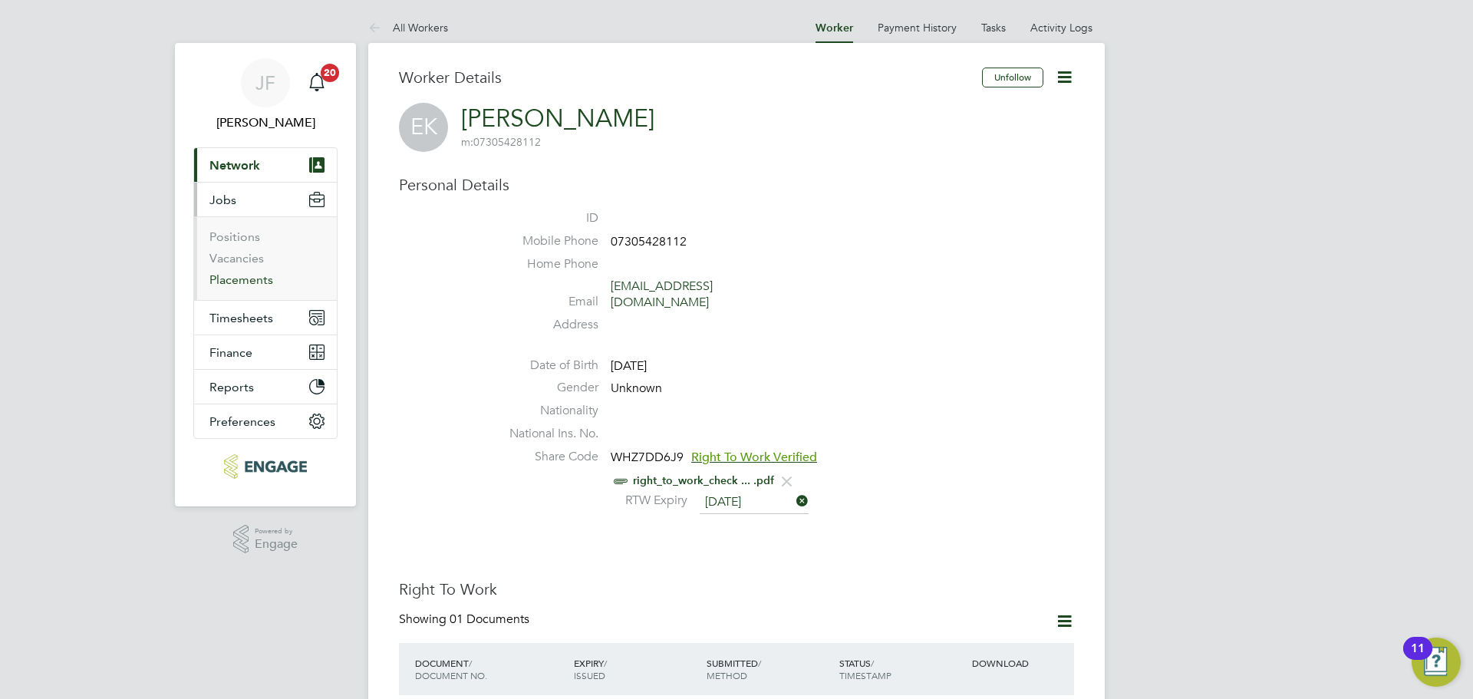
click at [261, 287] on ul "Positions Vacancies Placements" at bounding box center [265, 258] width 143 height 84
click at [259, 275] on link "Placements" at bounding box center [241, 279] width 64 height 15
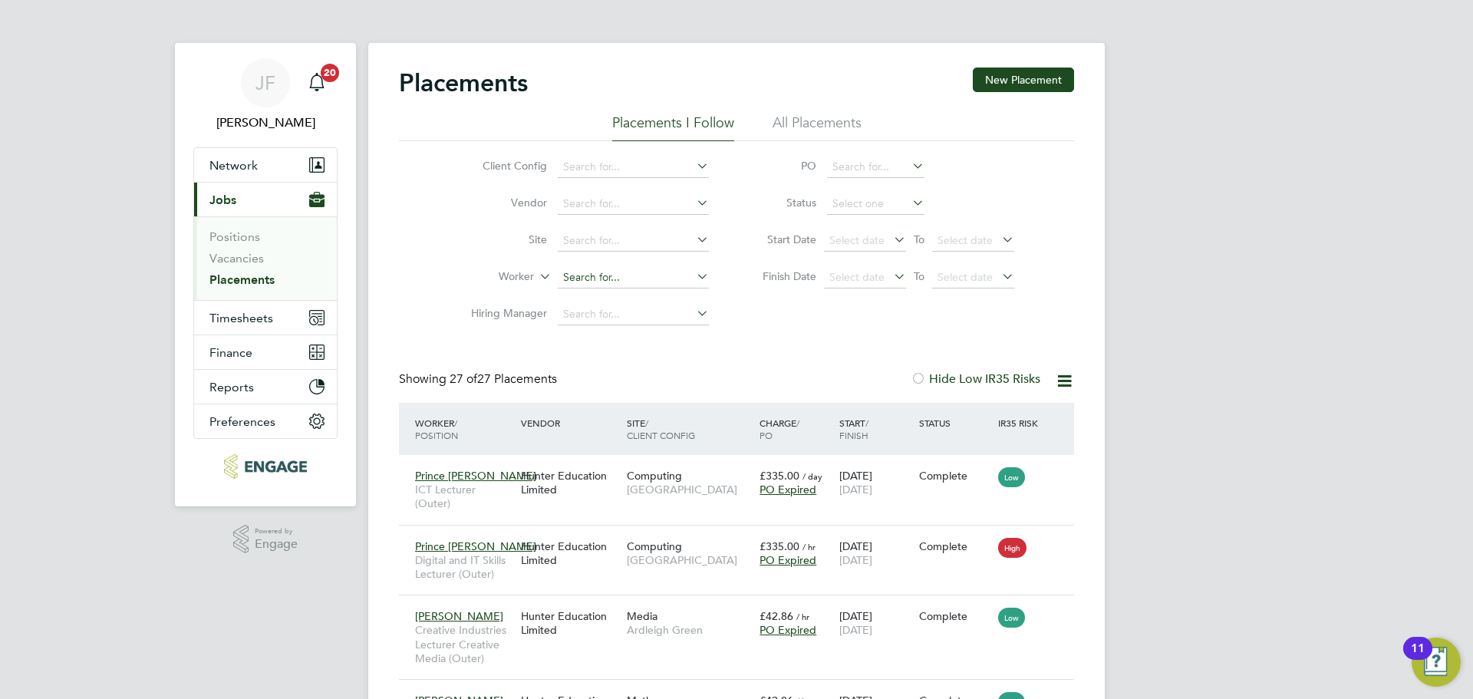
click at [622, 274] on input at bounding box center [633, 277] width 151 height 21
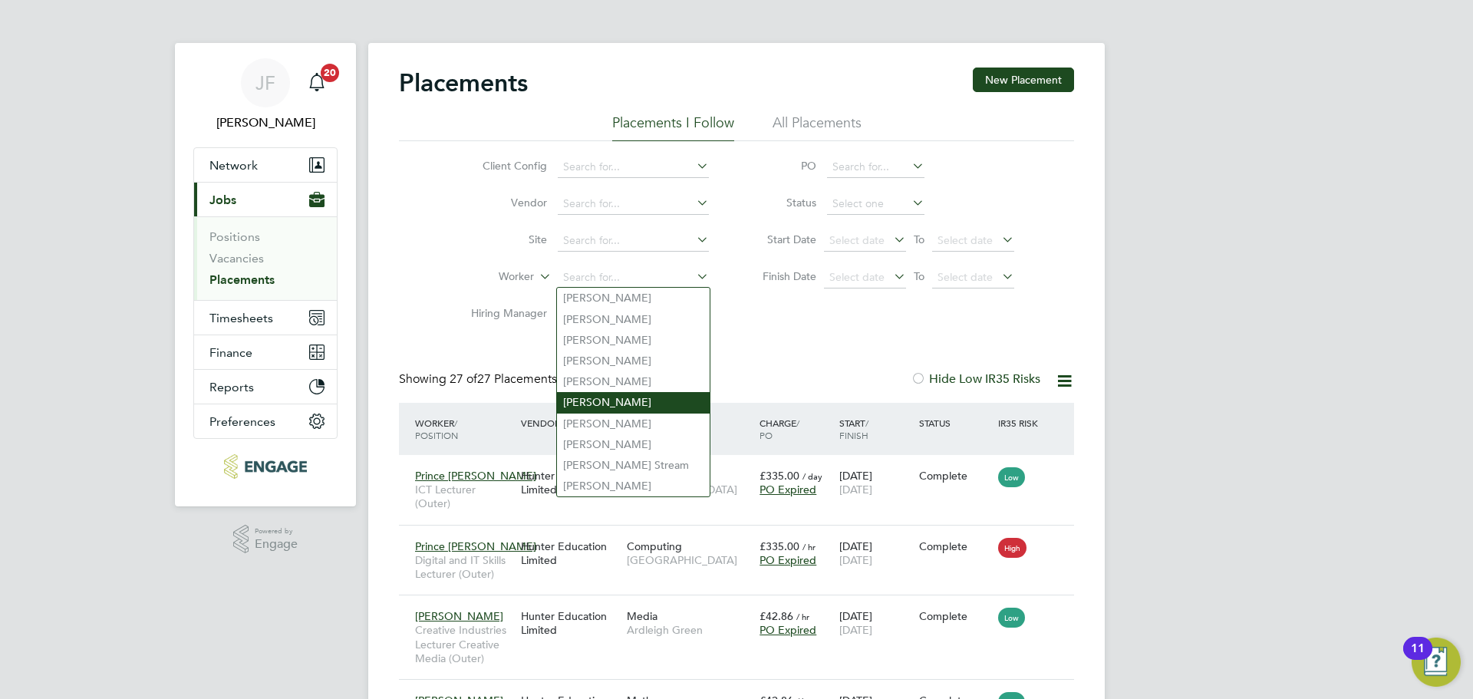
click at [633, 396] on li "[PERSON_NAME]" at bounding box center [633, 402] width 153 height 21
type input "[PERSON_NAME]"
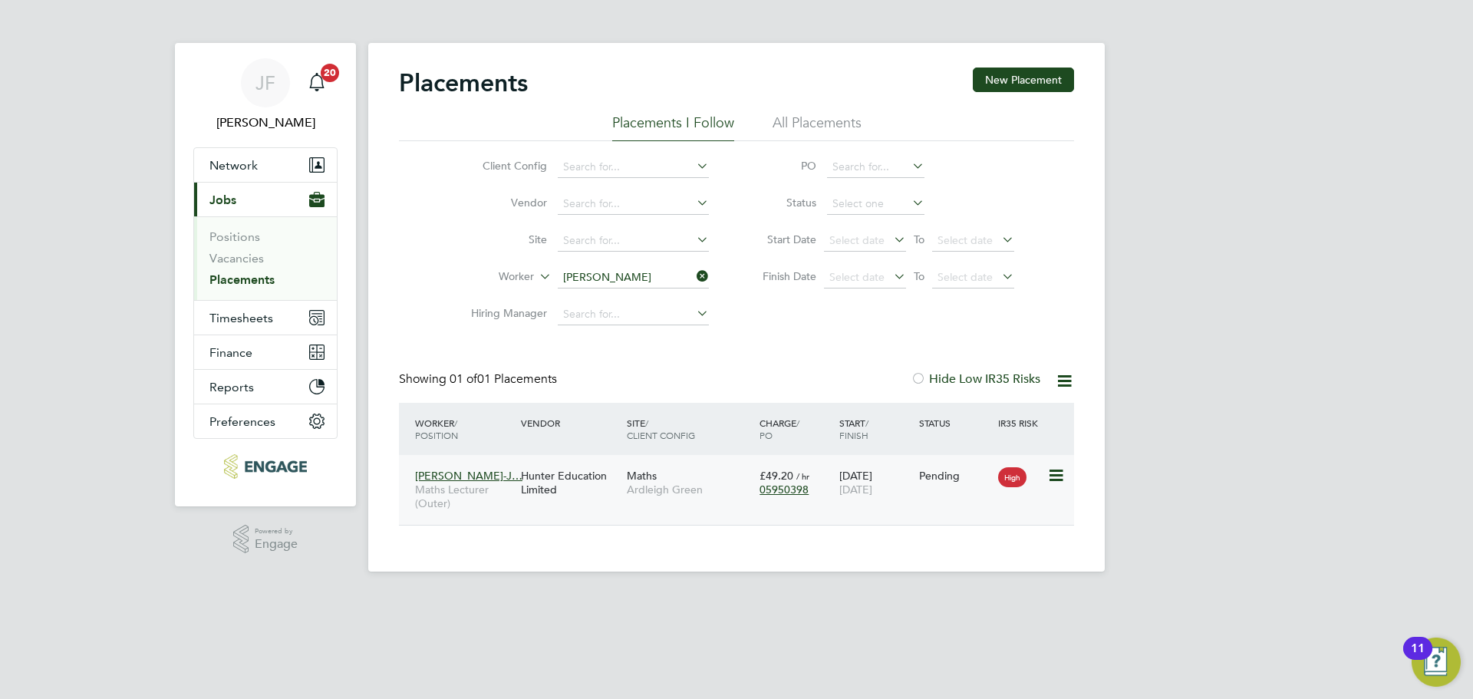
click at [990, 481] on div "Pending" at bounding box center [955, 476] width 72 height 14
